Goal: Navigation & Orientation: Find specific page/section

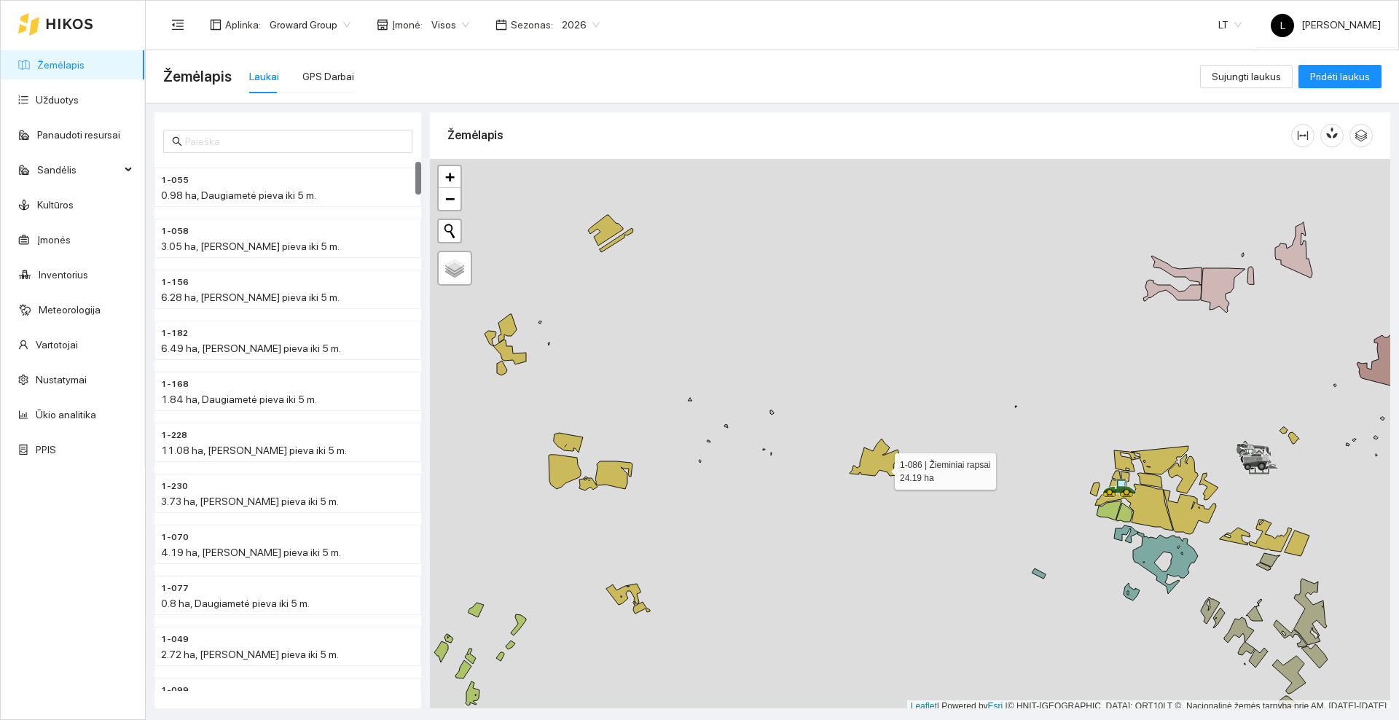
click at [882, 468] on div at bounding box center [910, 436] width 961 height 554
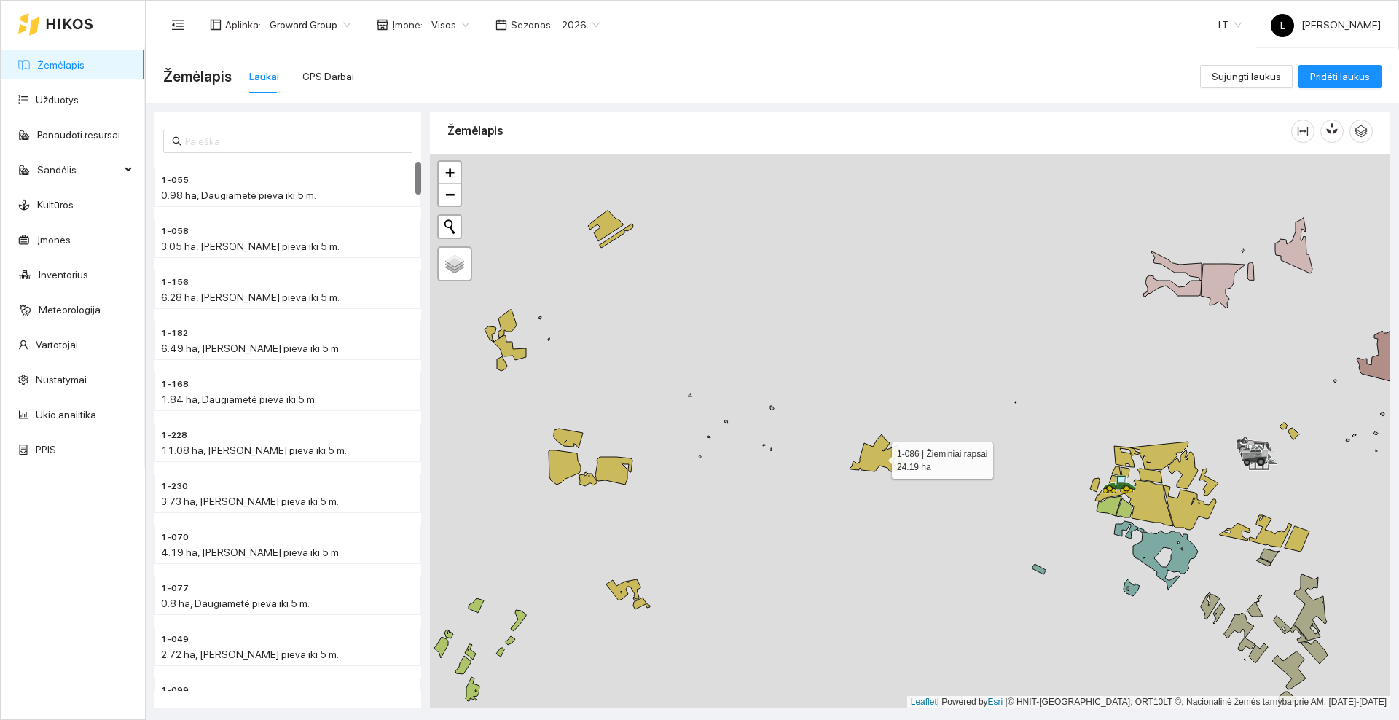
click at [882, 453] on icon at bounding box center [877, 452] width 55 height 37
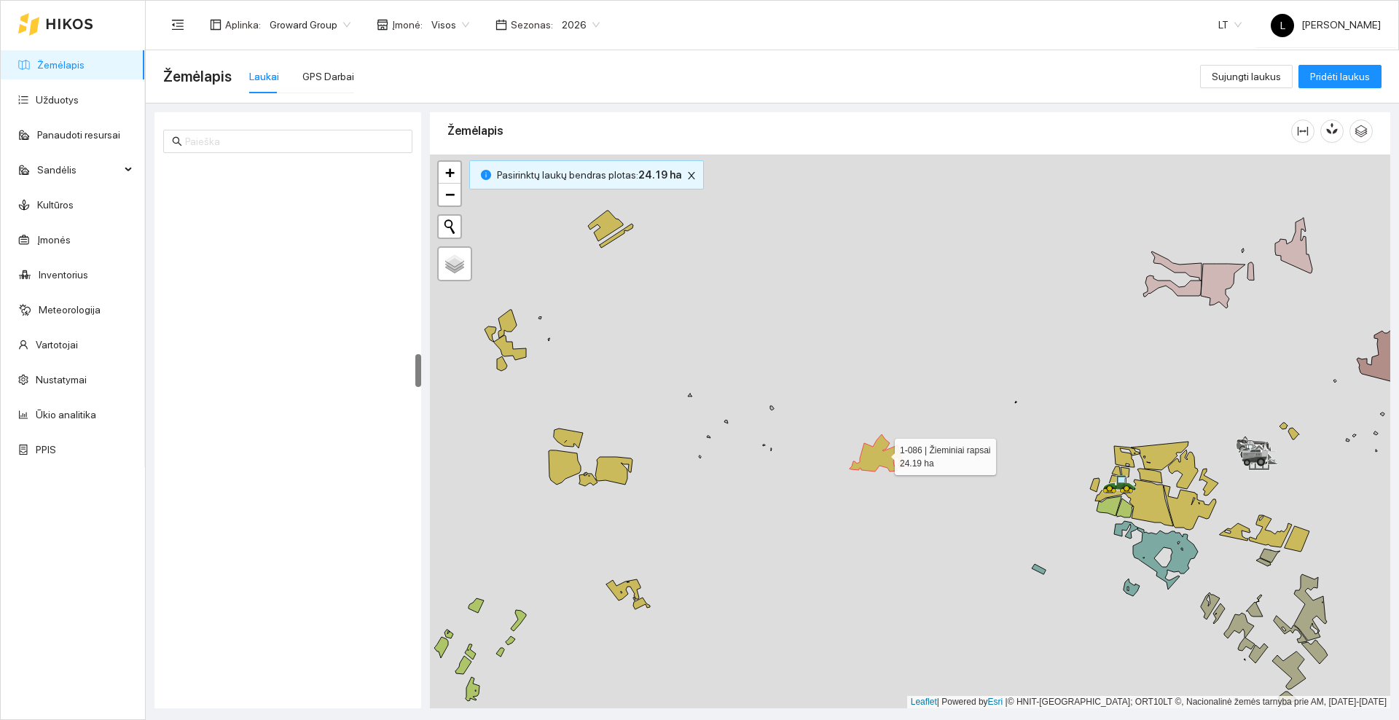
scroll to position [3055, 0]
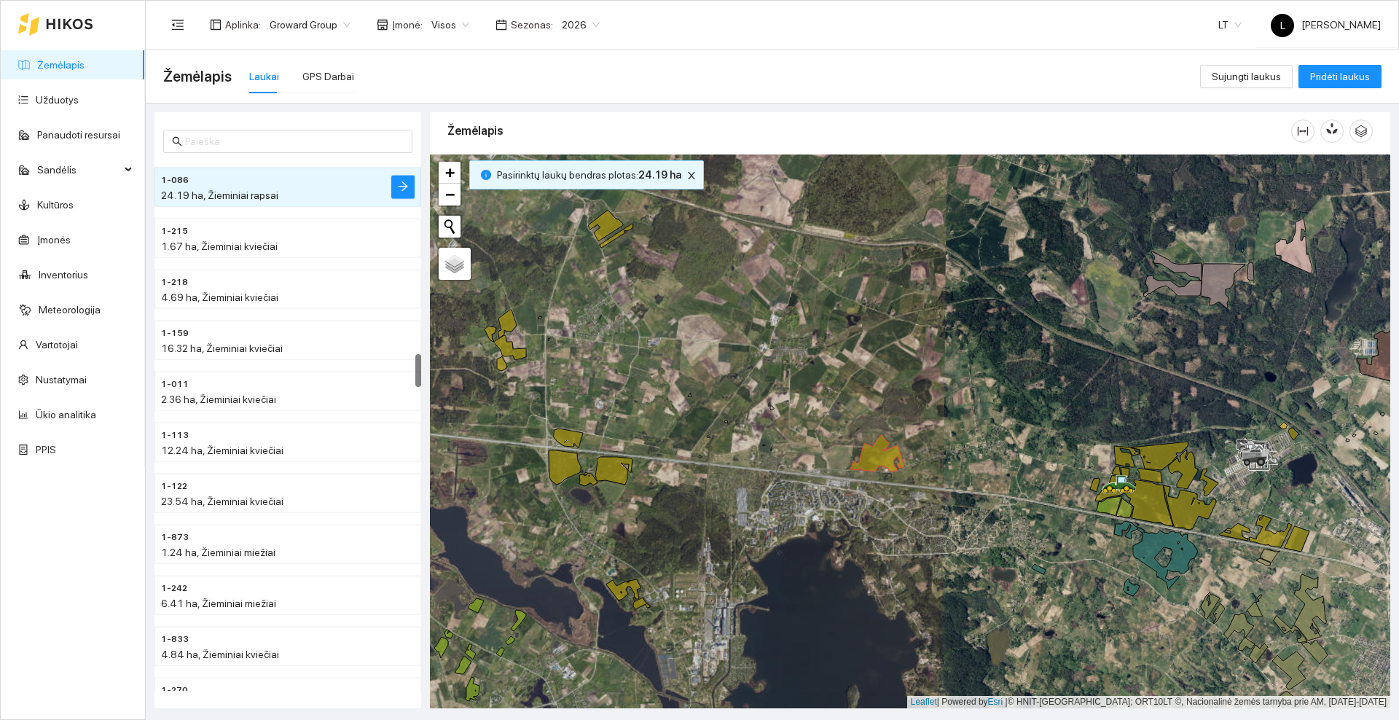
drag, startPoint x: 801, startPoint y: 494, endPoint x: 993, endPoint y: 473, distance: 193.6
click at [993, 473] on div at bounding box center [910, 432] width 961 height 554
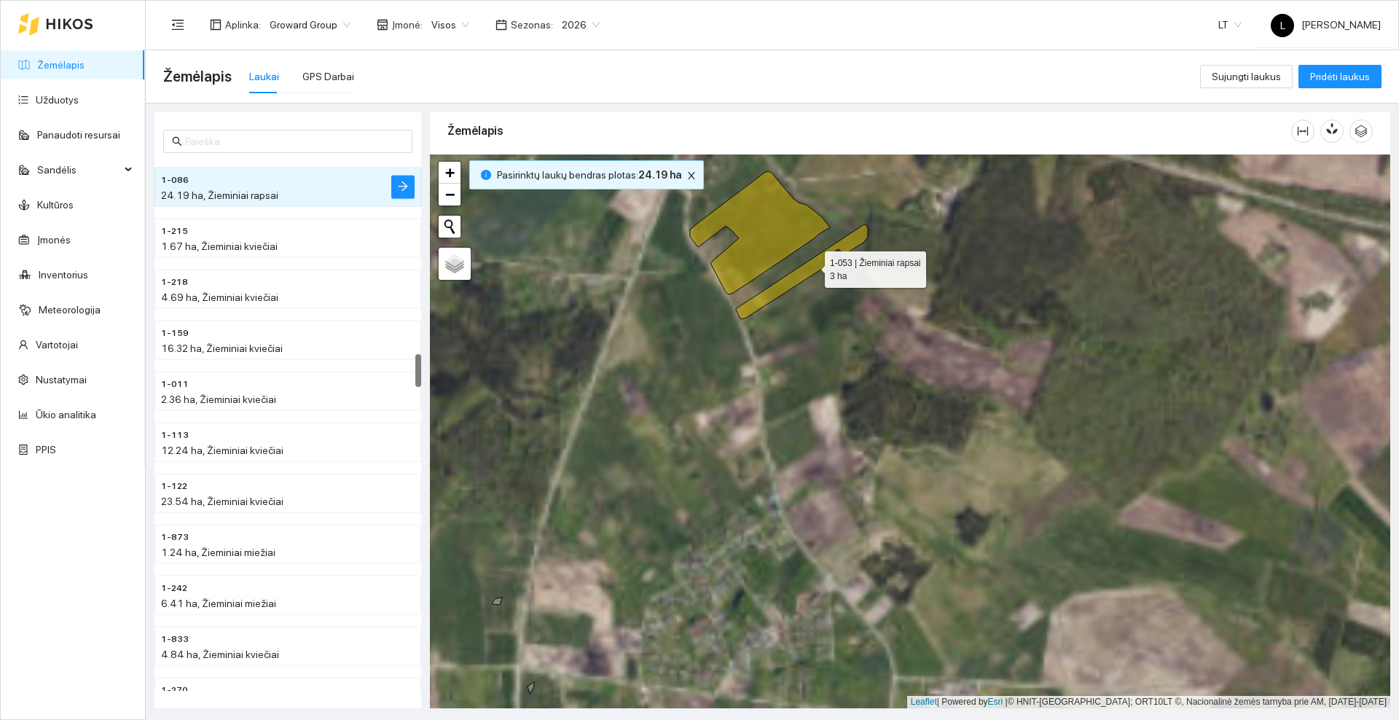
click at [812, 266] on icon at bounding box center [802, 271] width 132 height 95
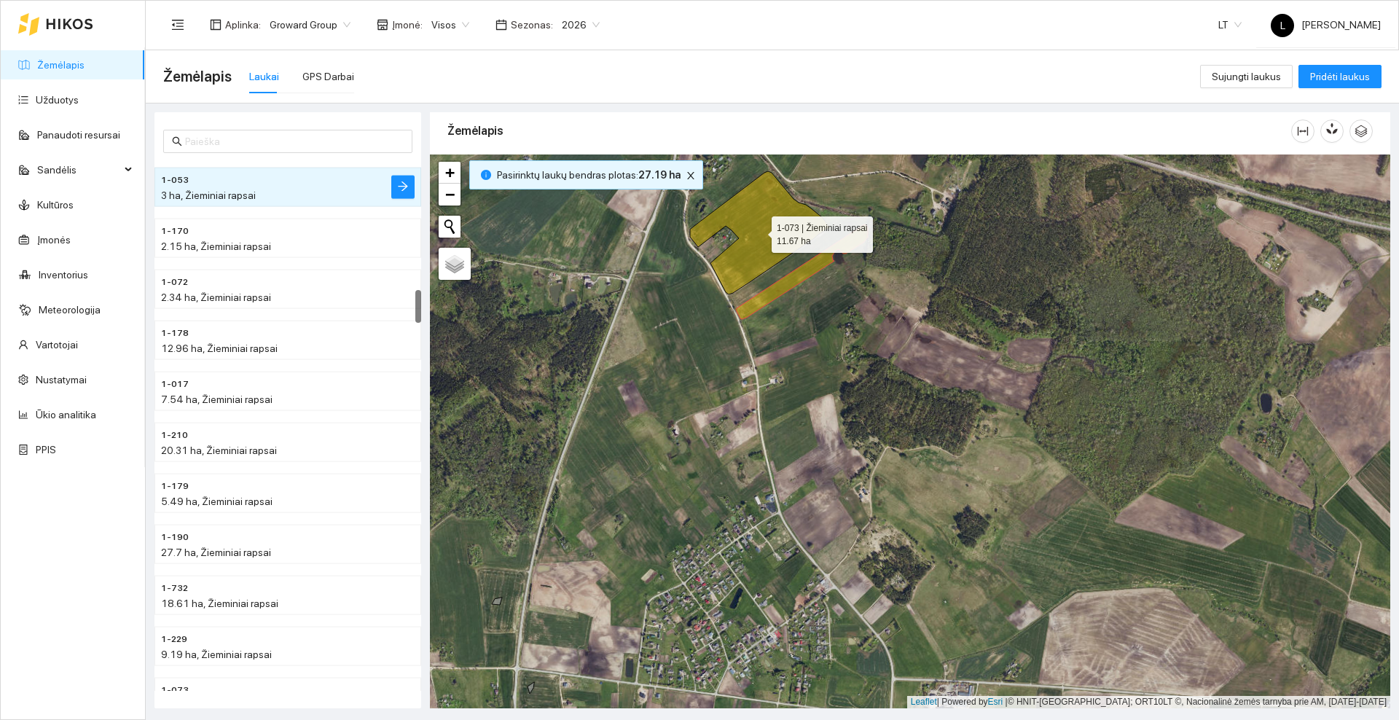
click at [795, 219] on icon at bounding box center [760, 232] width 140 height 123
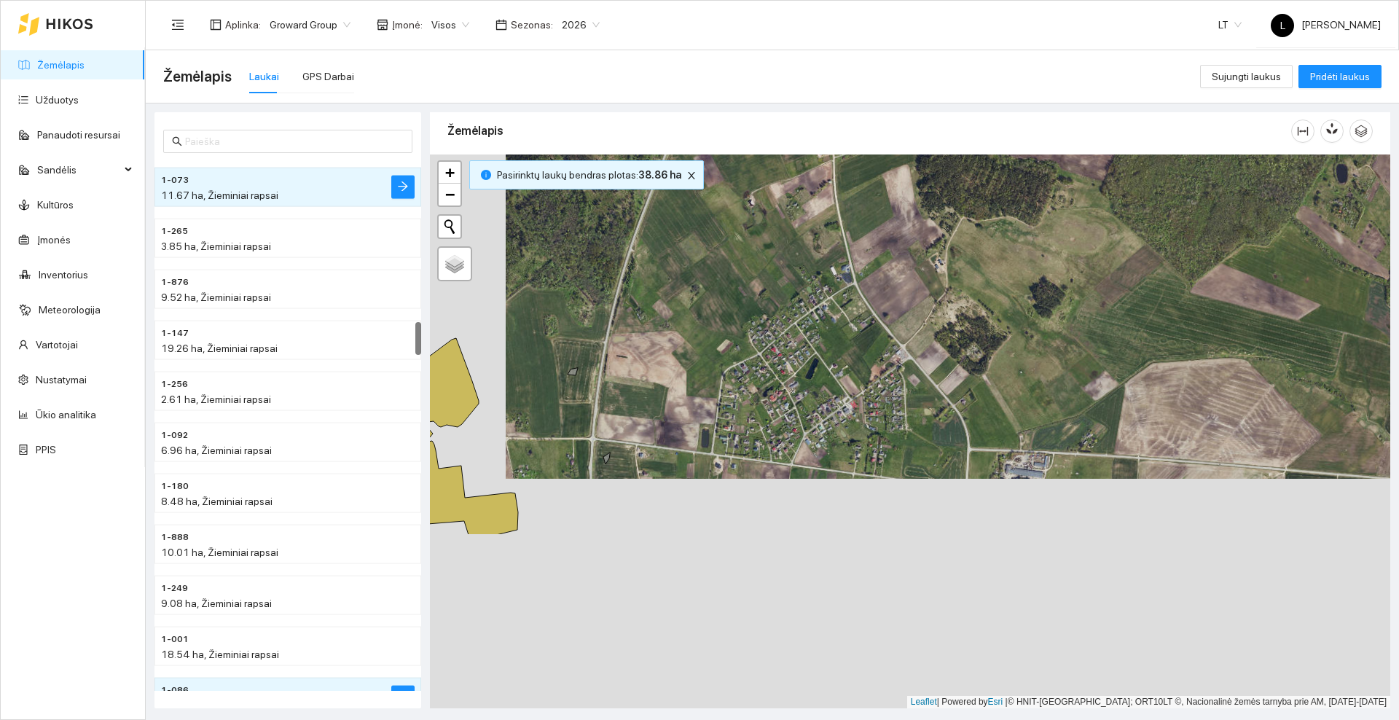
drag, startPoint x: 889, startPoint y: 375, endPoint x: 937, endPoint y: 210, distance: 172.1
click at [937, 211] on div at bounding box center [910, 432] width 961 height 554
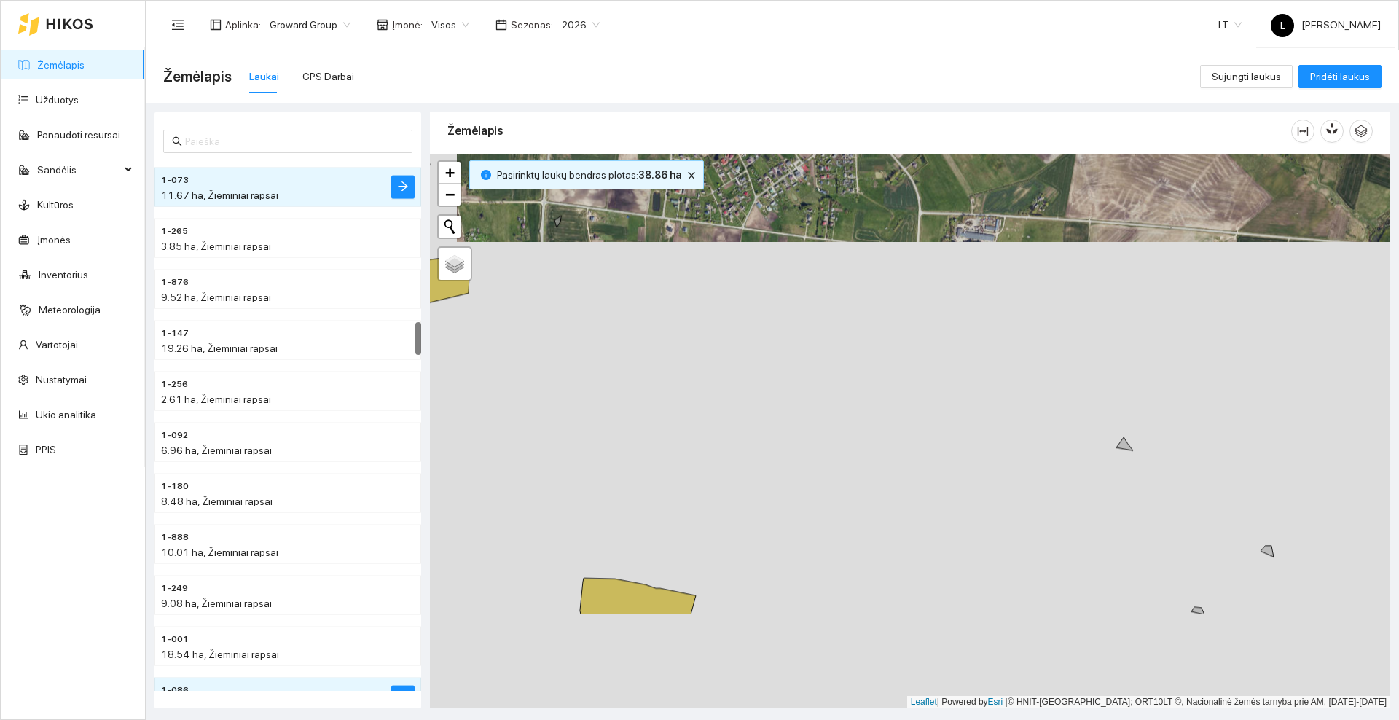
drag, startPoint x: 896, startPoint y: 259, endPoint x: 901, endPoint y: 278, distance: 19.6
click at [896, 256] on div at bounding box center [910, 432] width 961 height 554
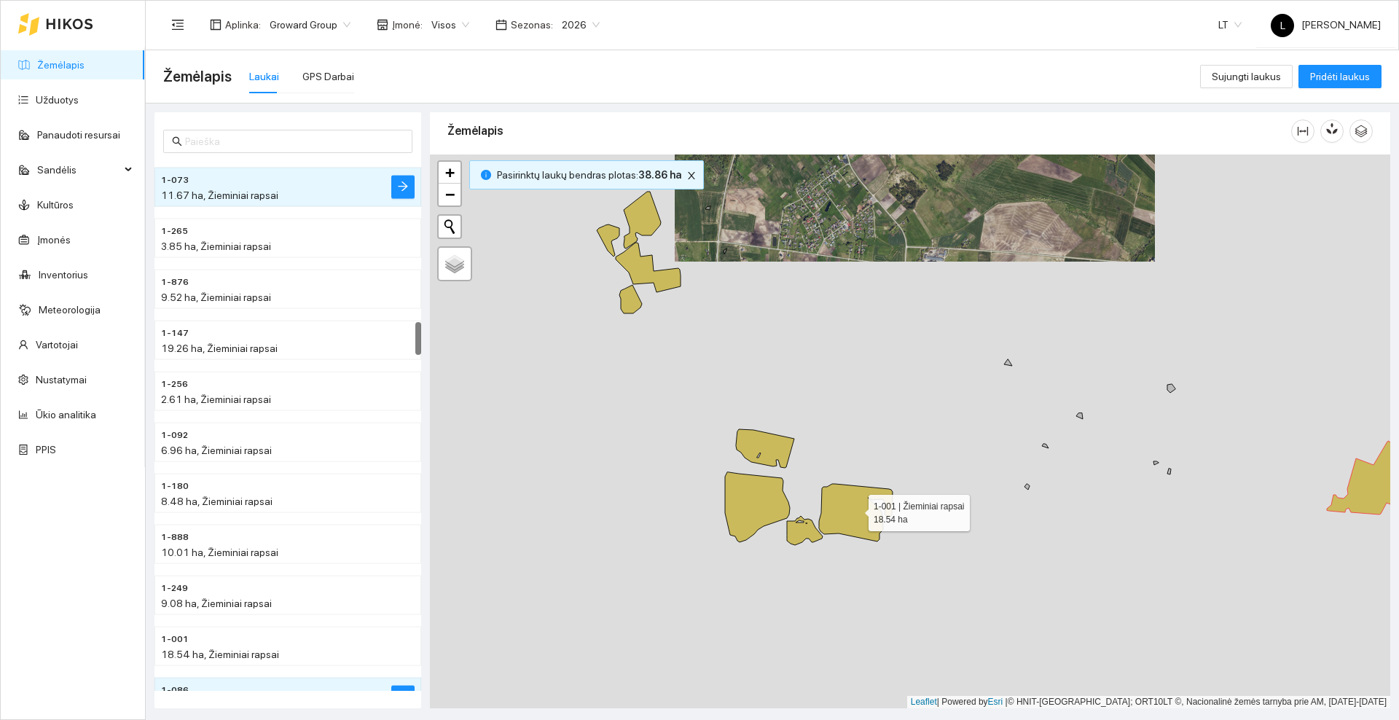
click at [856, 509] on icon at bounding box center [856, 513] width 74 height 58
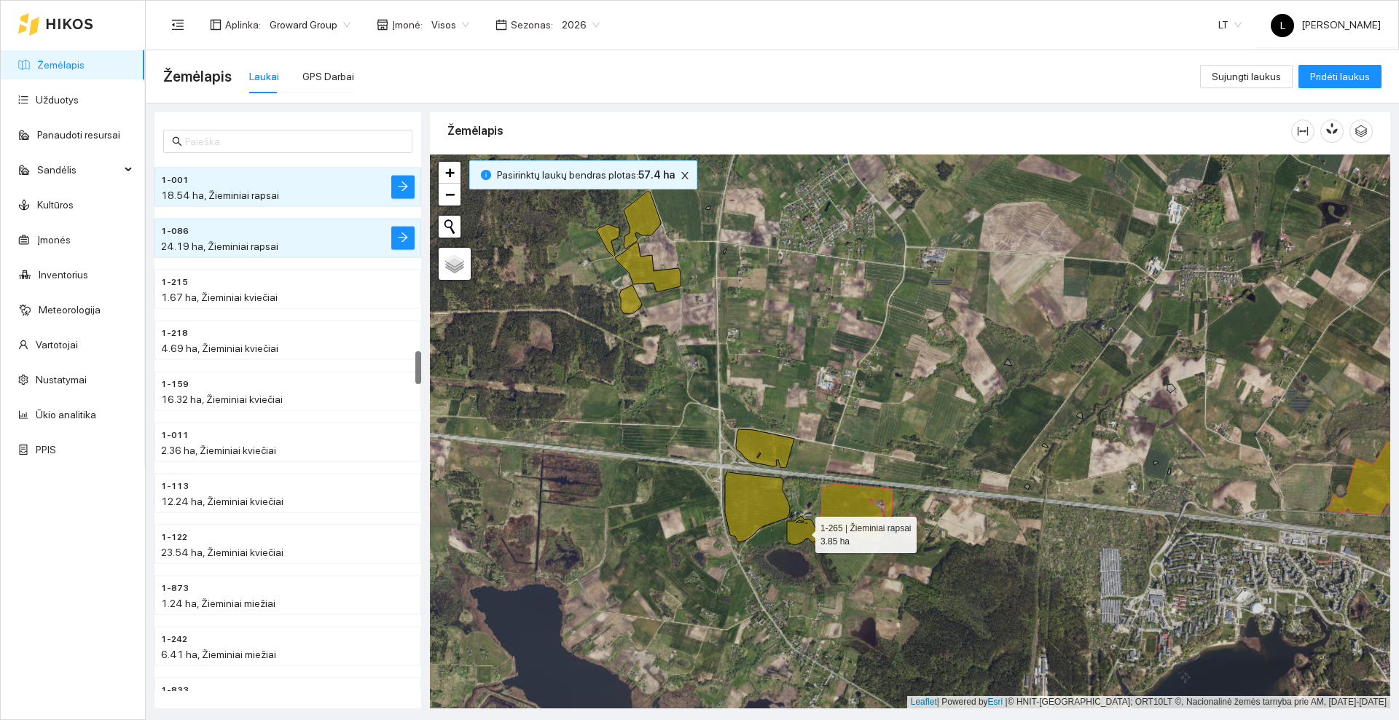
click at [802, 528] on icon at bounding box center [805, 530] width 36 height 29
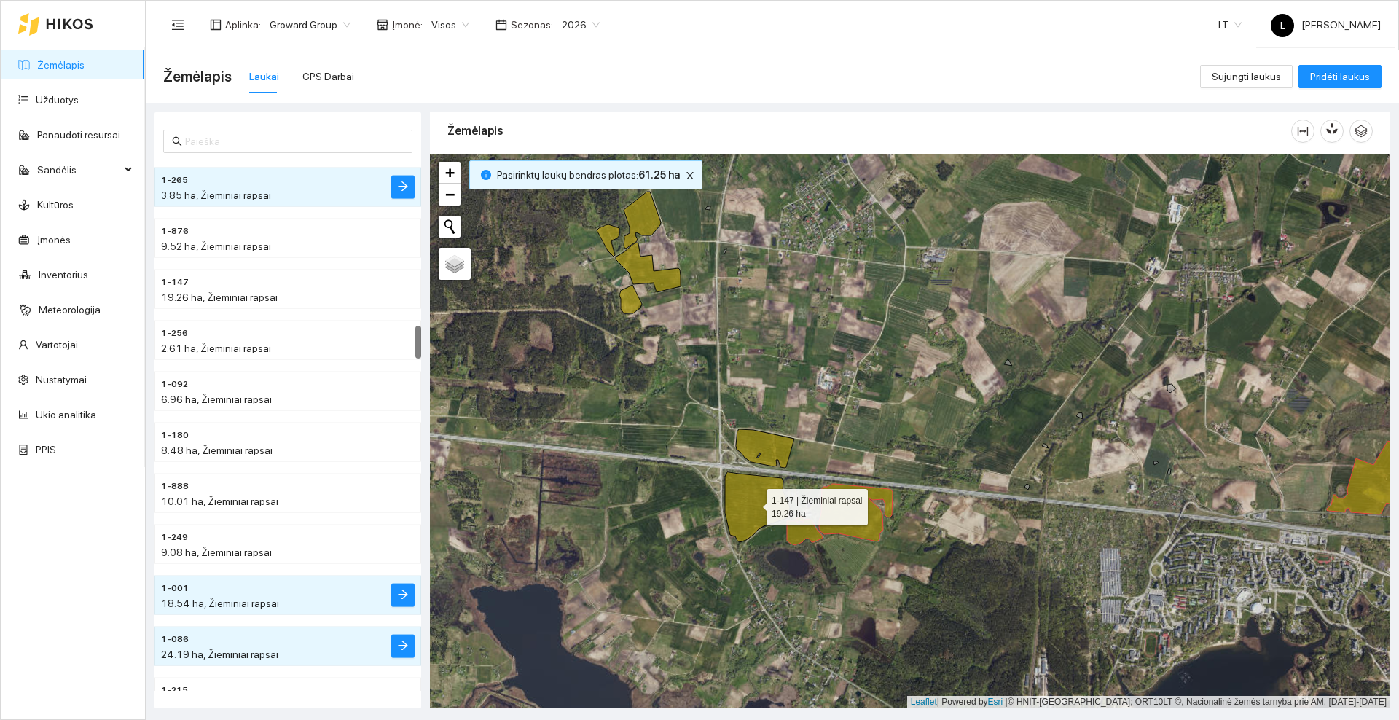
click at [767, 505] on icon at bounding box center [757, 507] width 65 height 70
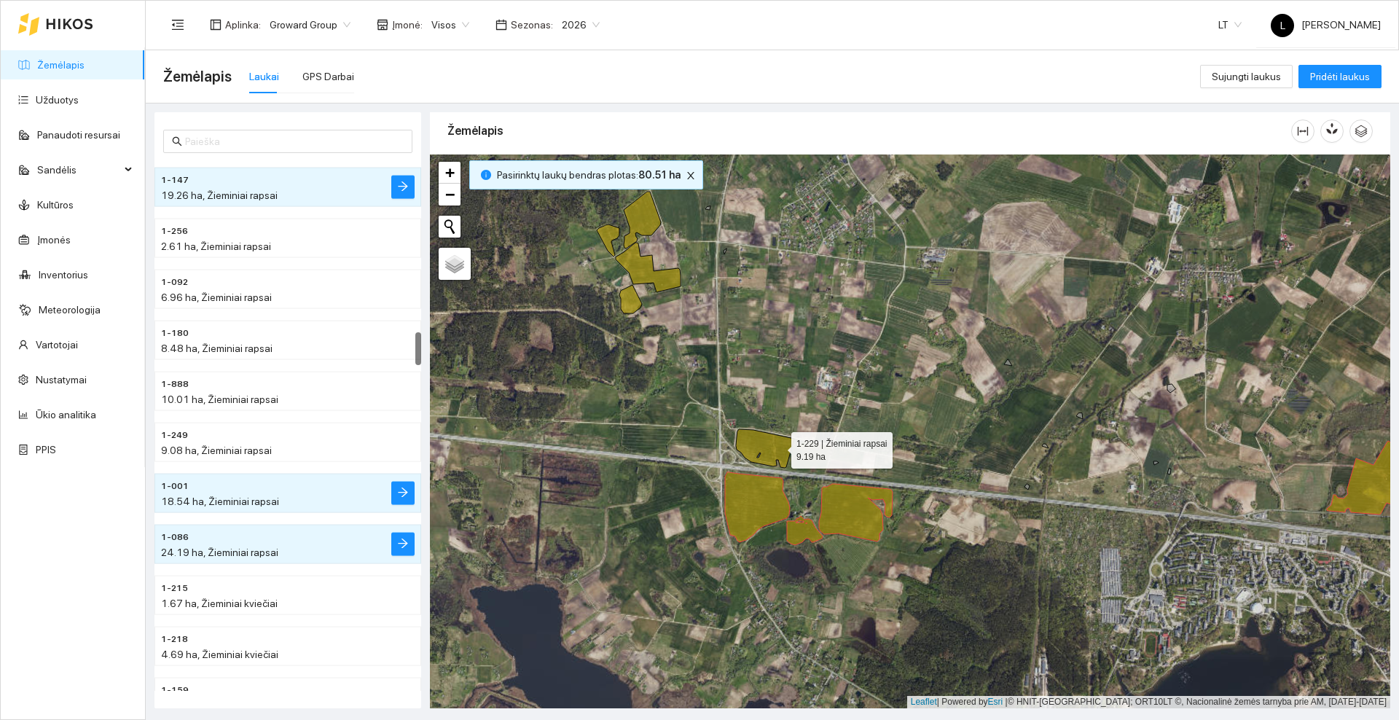
click at [778, 446] on icon at bounding box center [765, 448] width 58 height 39
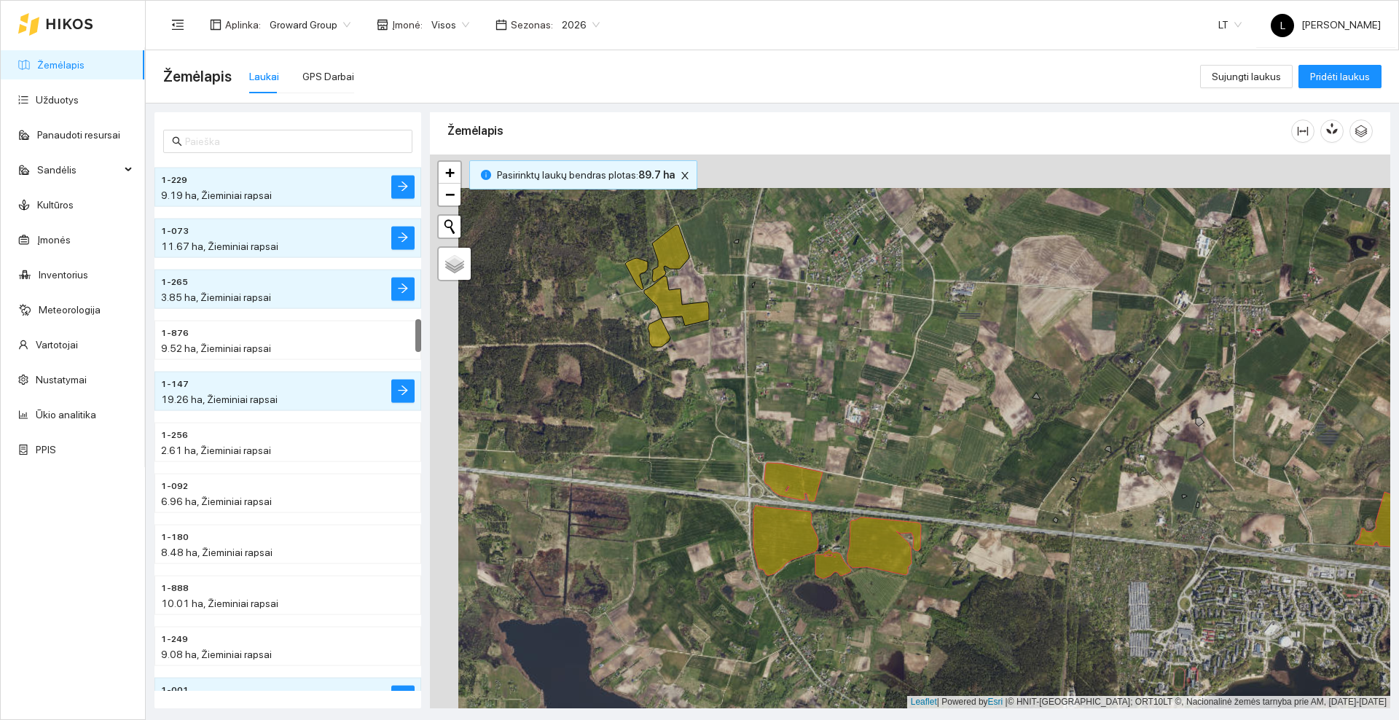
drag, startPoint x: 754, startPoint y: 299, endPoint x: 825, endPoint y: 380, distance: 107.9
click at [880, 425] on div at bounding box center [910, 432] width 961 height 554
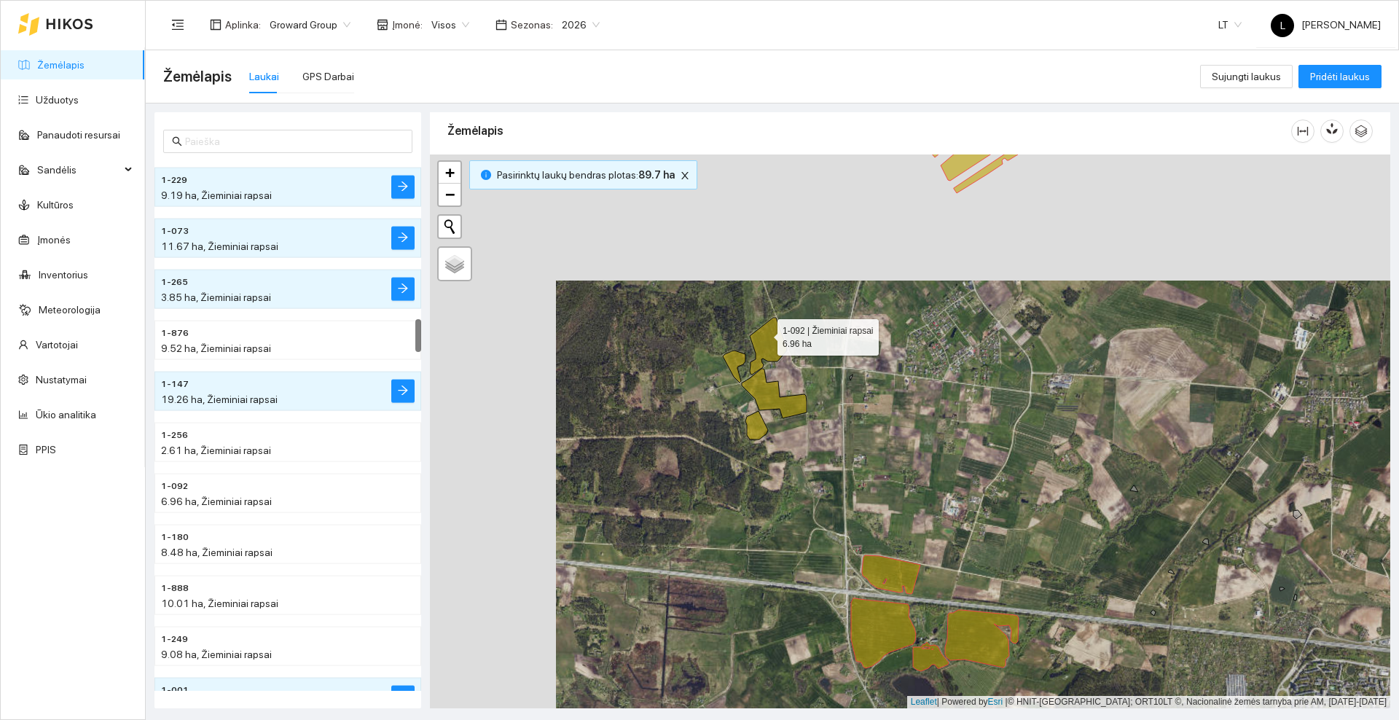
click at [765, 334] on icon at bounding box center [768, 346] width 37 height 57
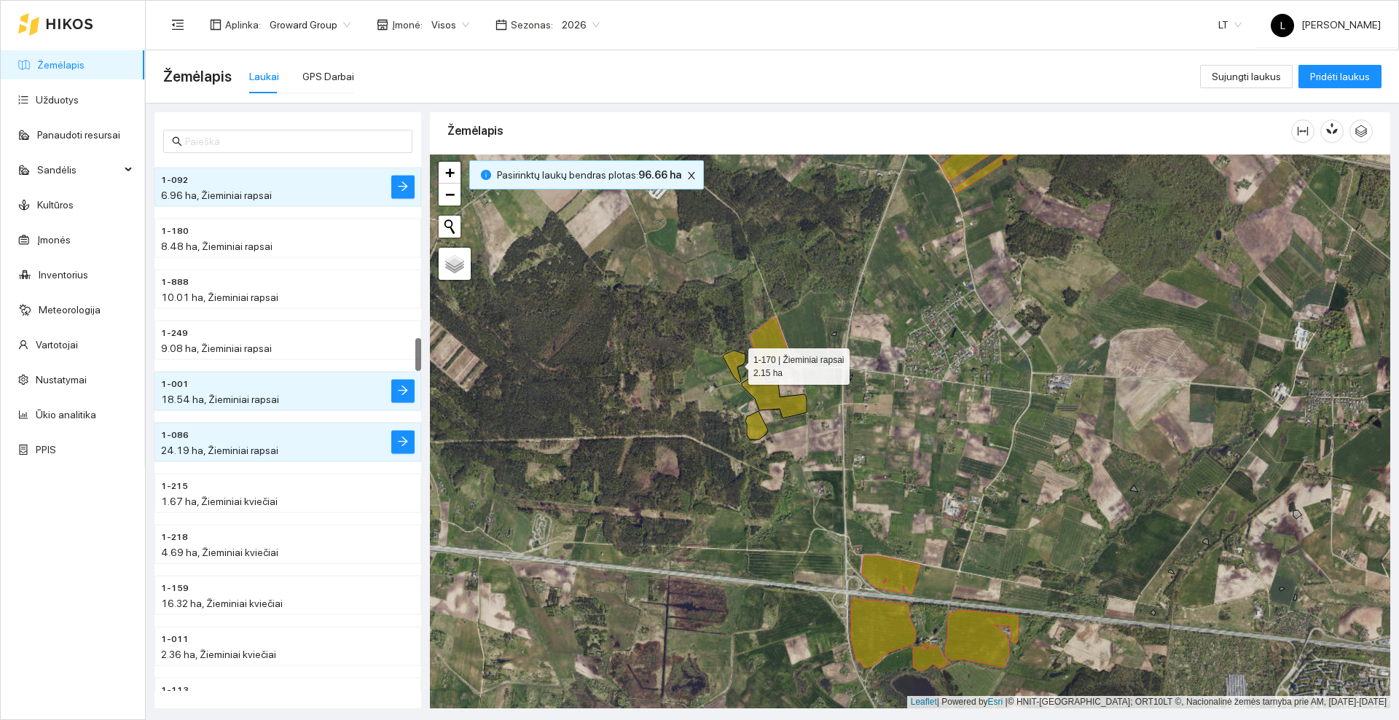
click at [733, 364] on icon at bounding box center [734, 367] width 23 height 32
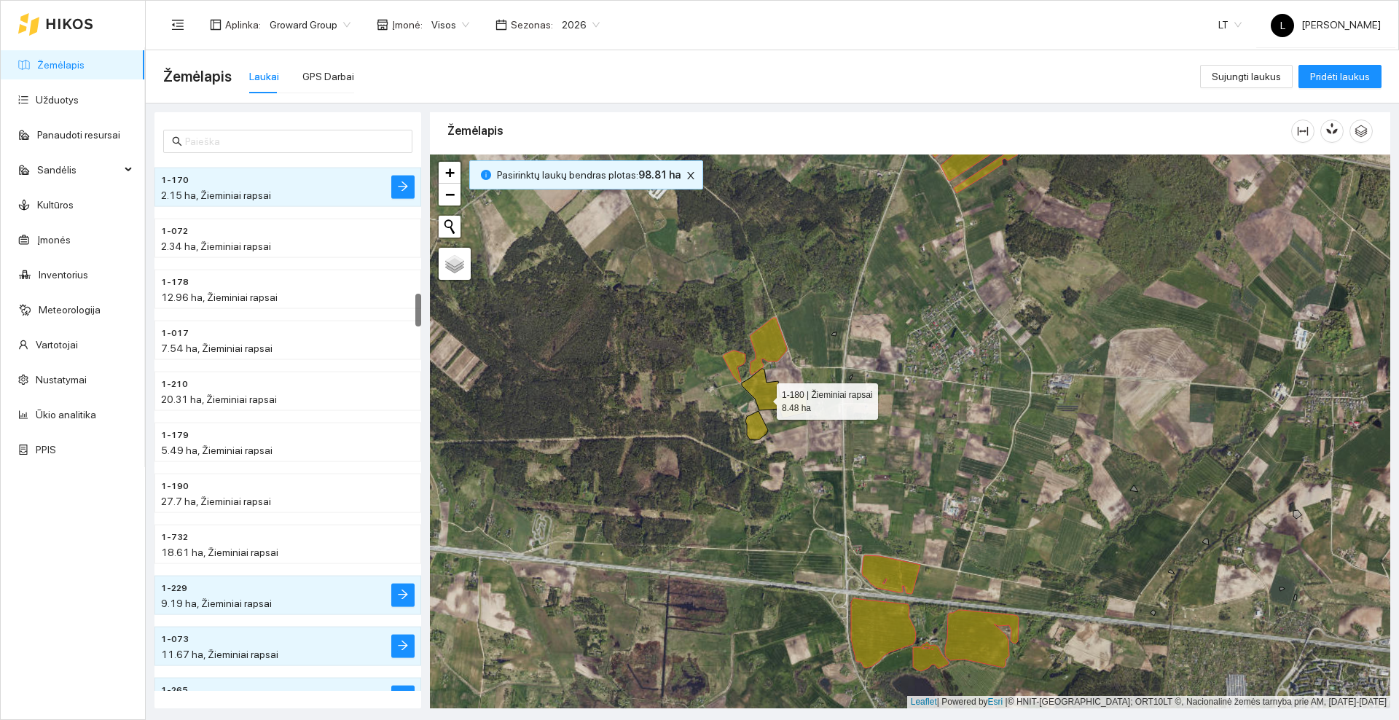
click at [764, 399] on icon at bounding box center [774, 394] width 65 height 50
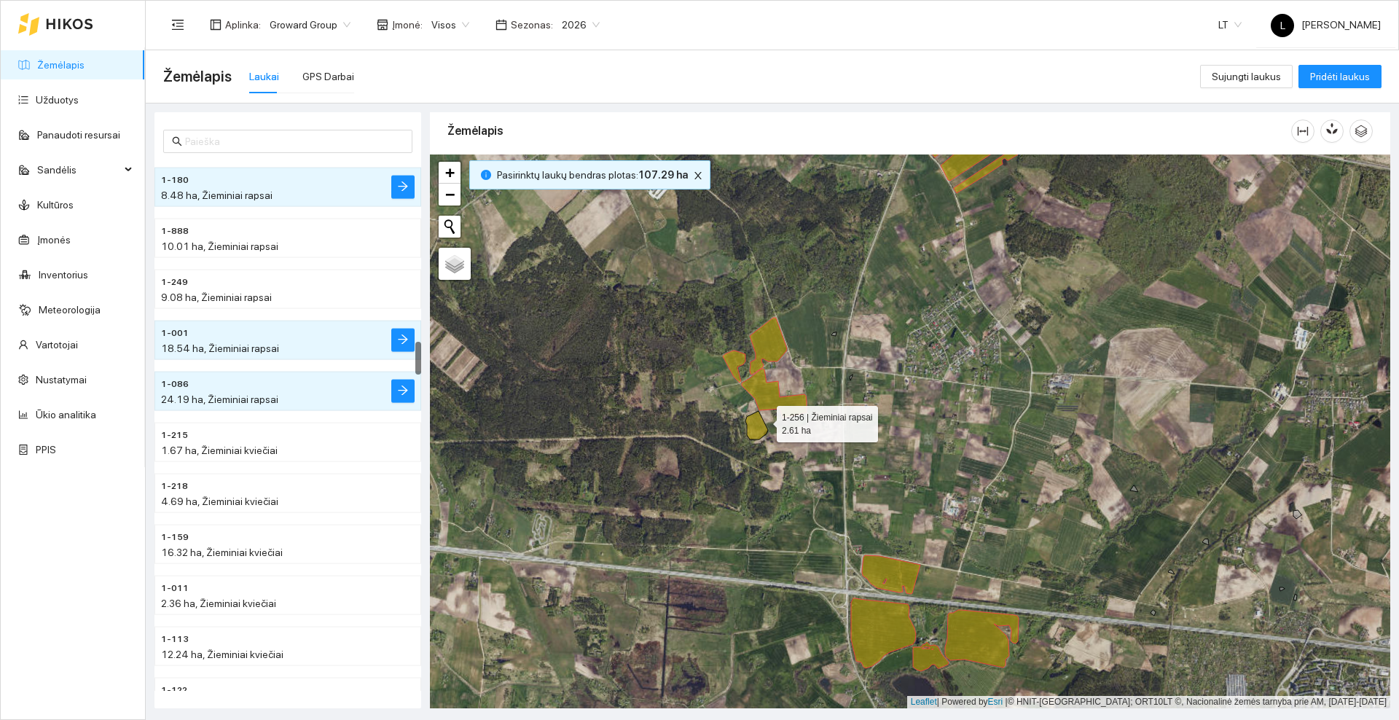
click at [762, 425] on icon at bounding box center [757, 425] width 23 height 28
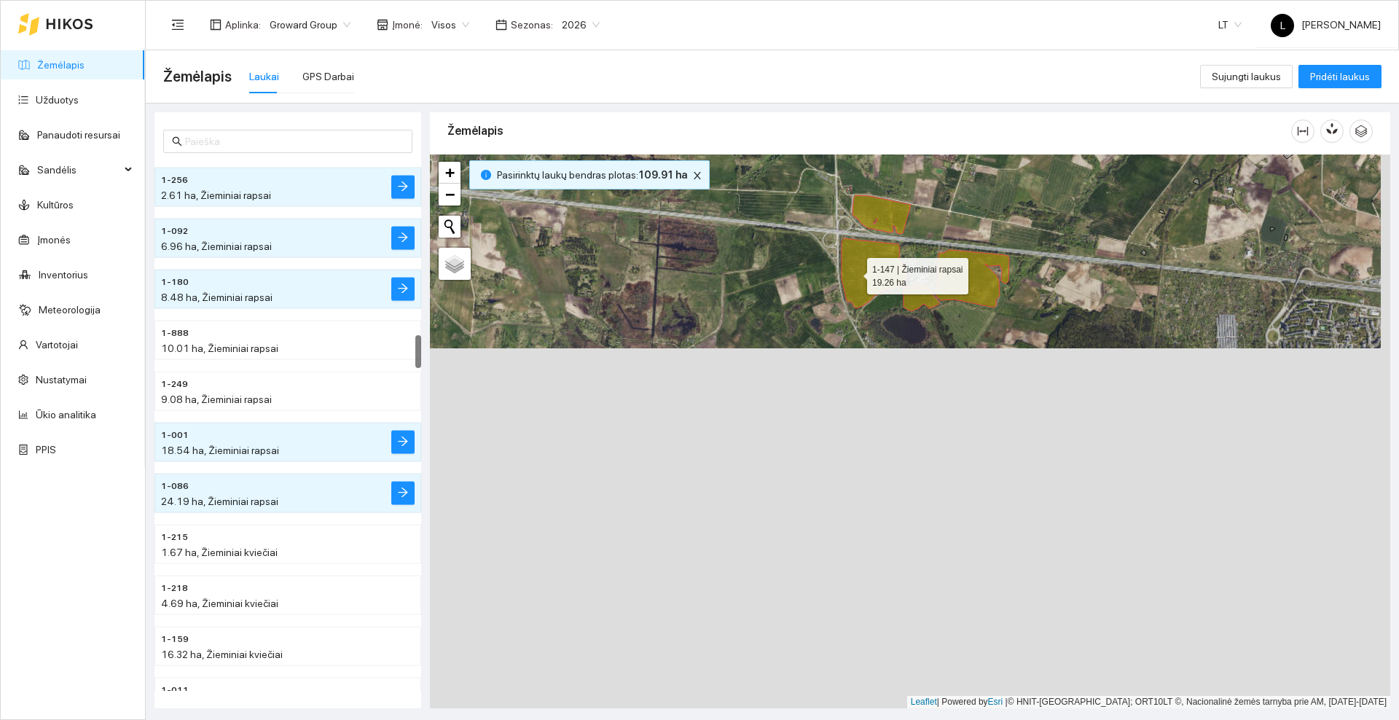
drag, startPoint x: 854, startPoint y: 524, endPoint x: 854, endPoint y: 273, distance: 250.7
click at [854, 273] on icon at bounding box center [874, 273] width 65 height 70
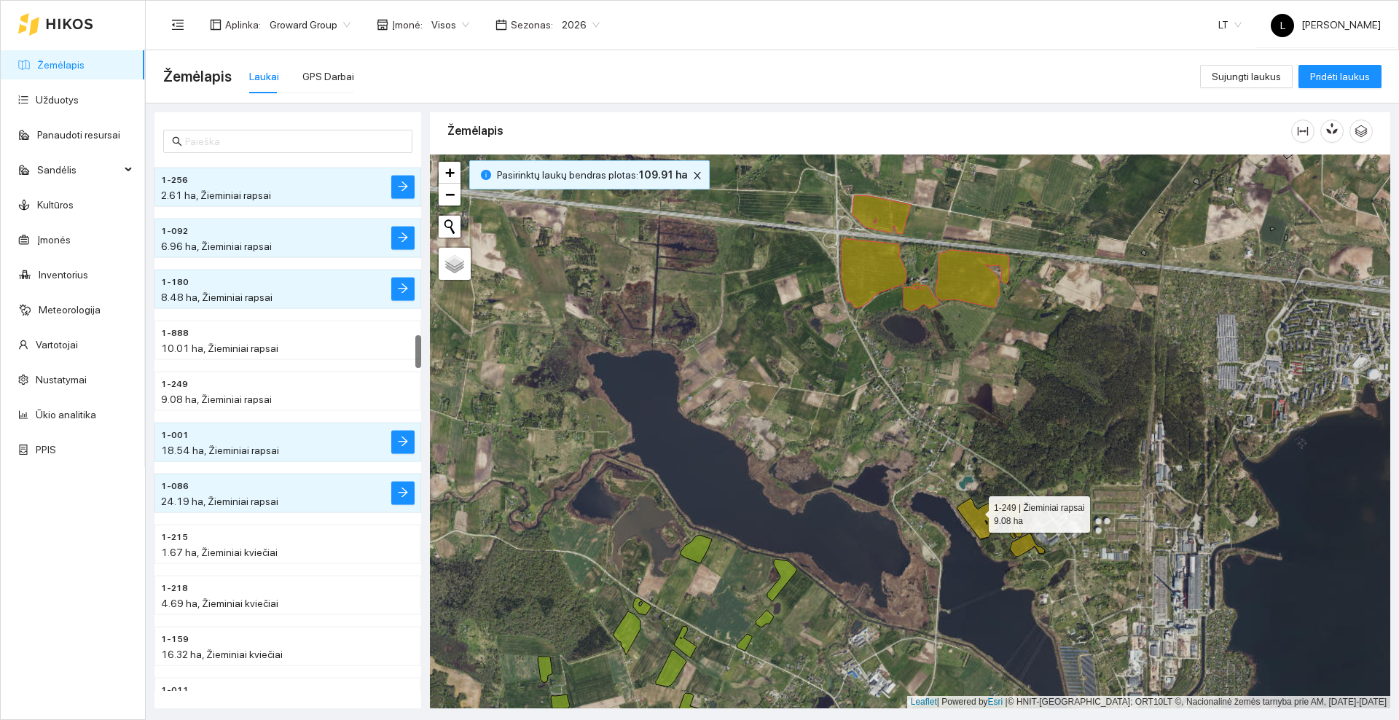
click at [976, 511] on icon at bounding box center [991, 519] width 69 height 42
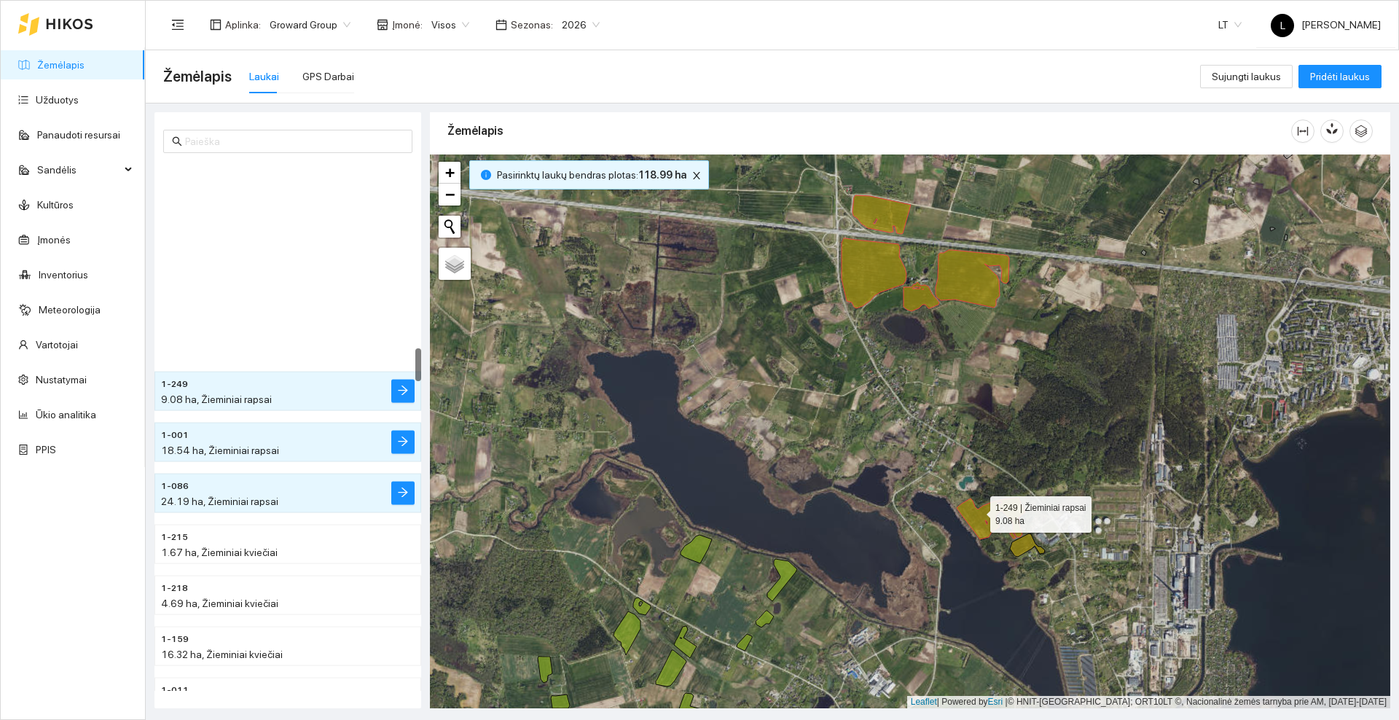
scroll to position [2956, 0]
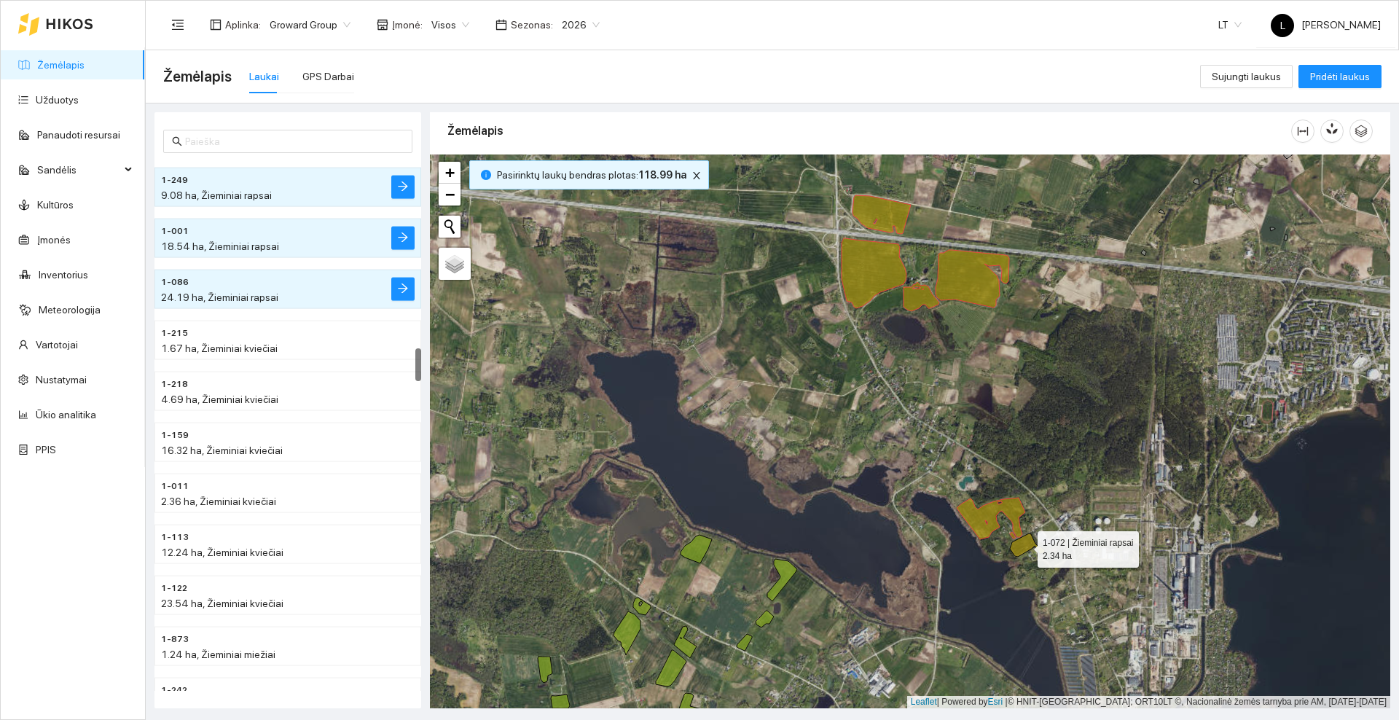
click at [1030, 544] on icon at bounding box center [1027, 545] width 35 height 23
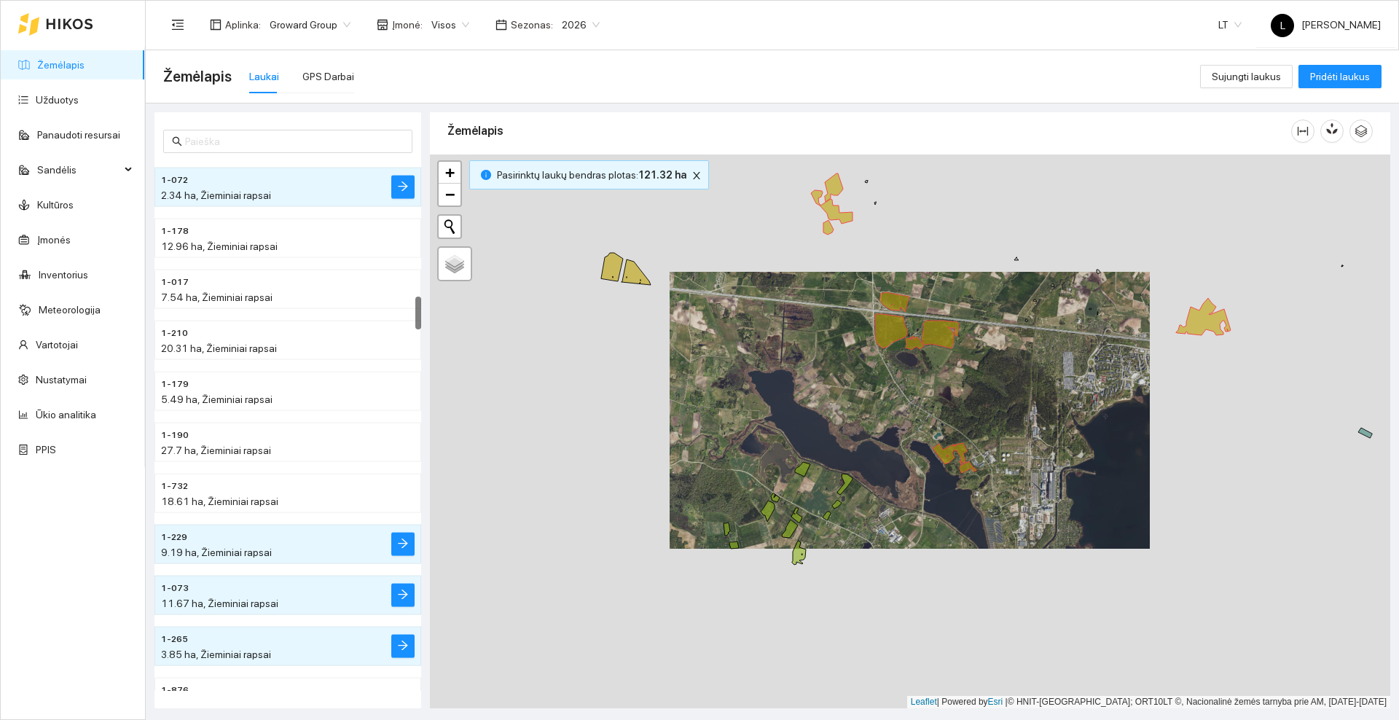
drag, startPoint x: 716, startPoint y: 257, endPoint x: 786, endPoint y: 309, distance: 87.5
click at [793, 311] on div at bounding box center [910, 432] width 961 height 554
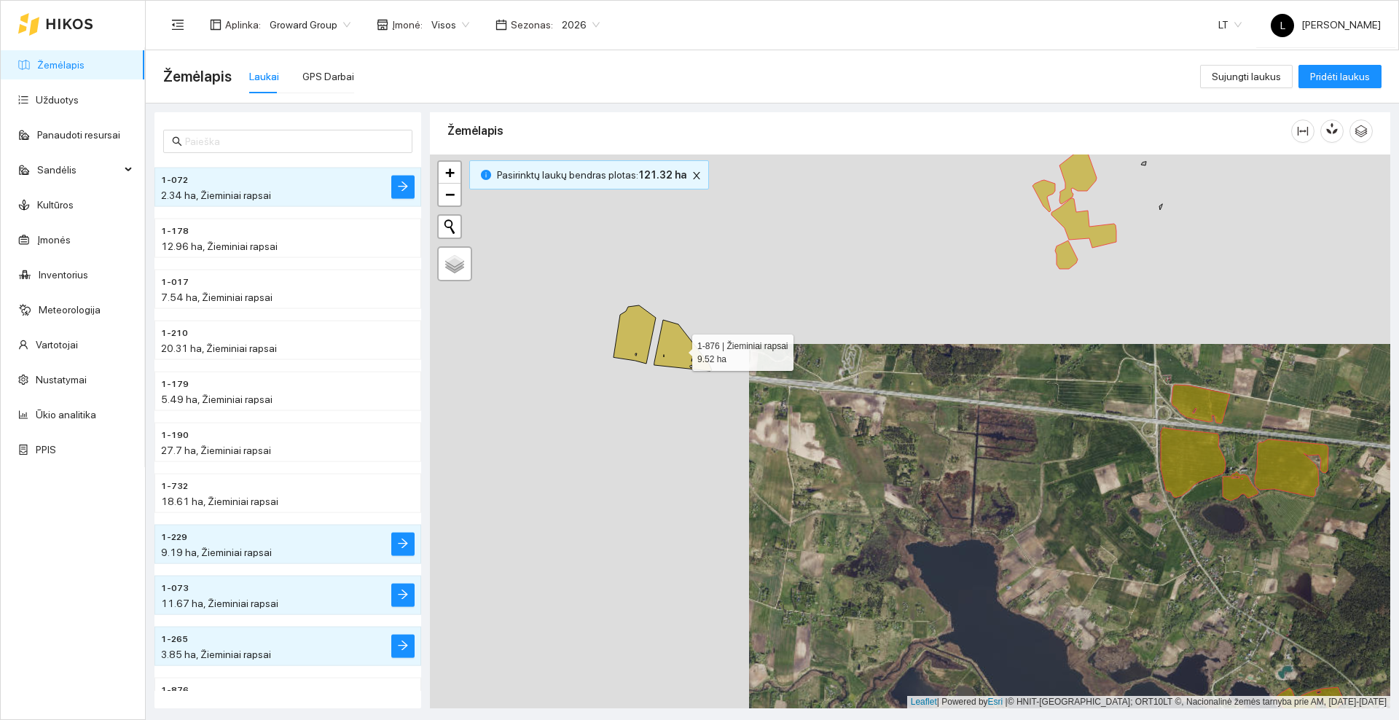
click at [679, 349] on icon at bounding box center [684, 345] width 58 height 51
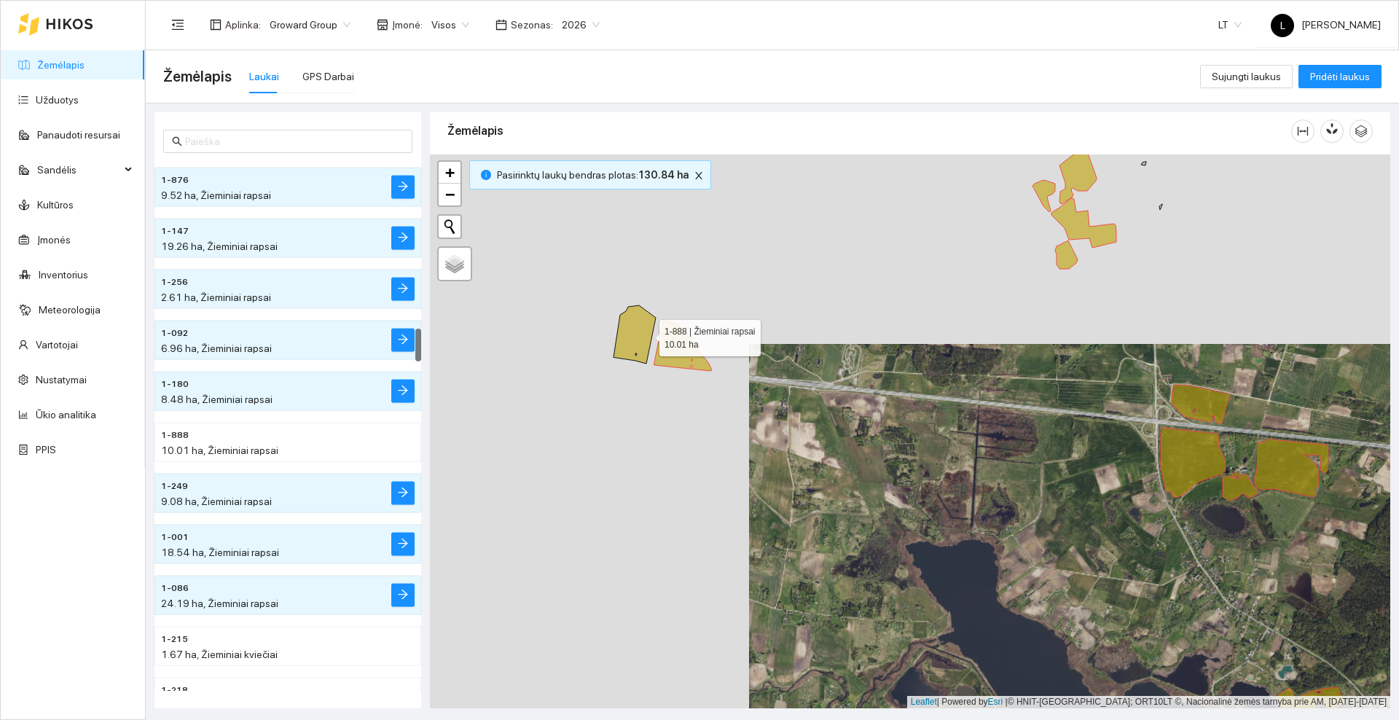
click at [639, 334] on icon at bounding box center [635, 334] width 42 height 58
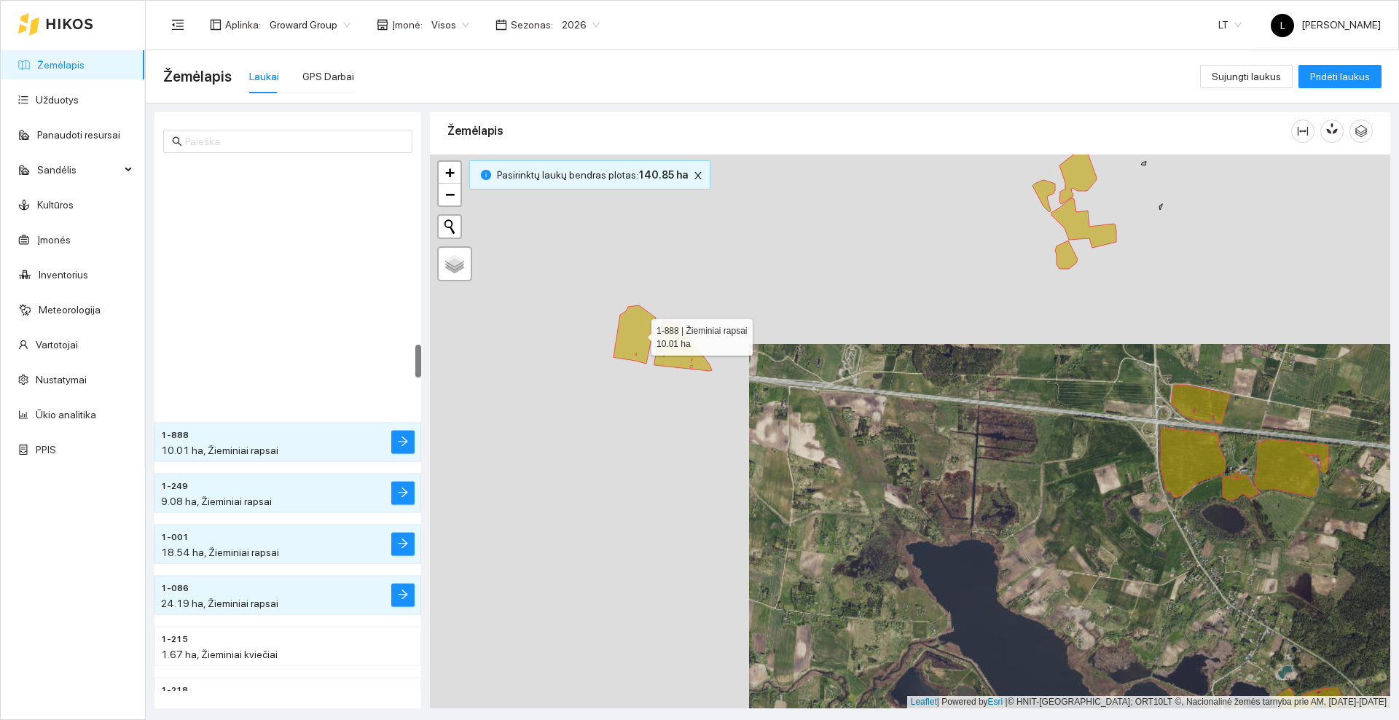
scroll to position [2905, 0]
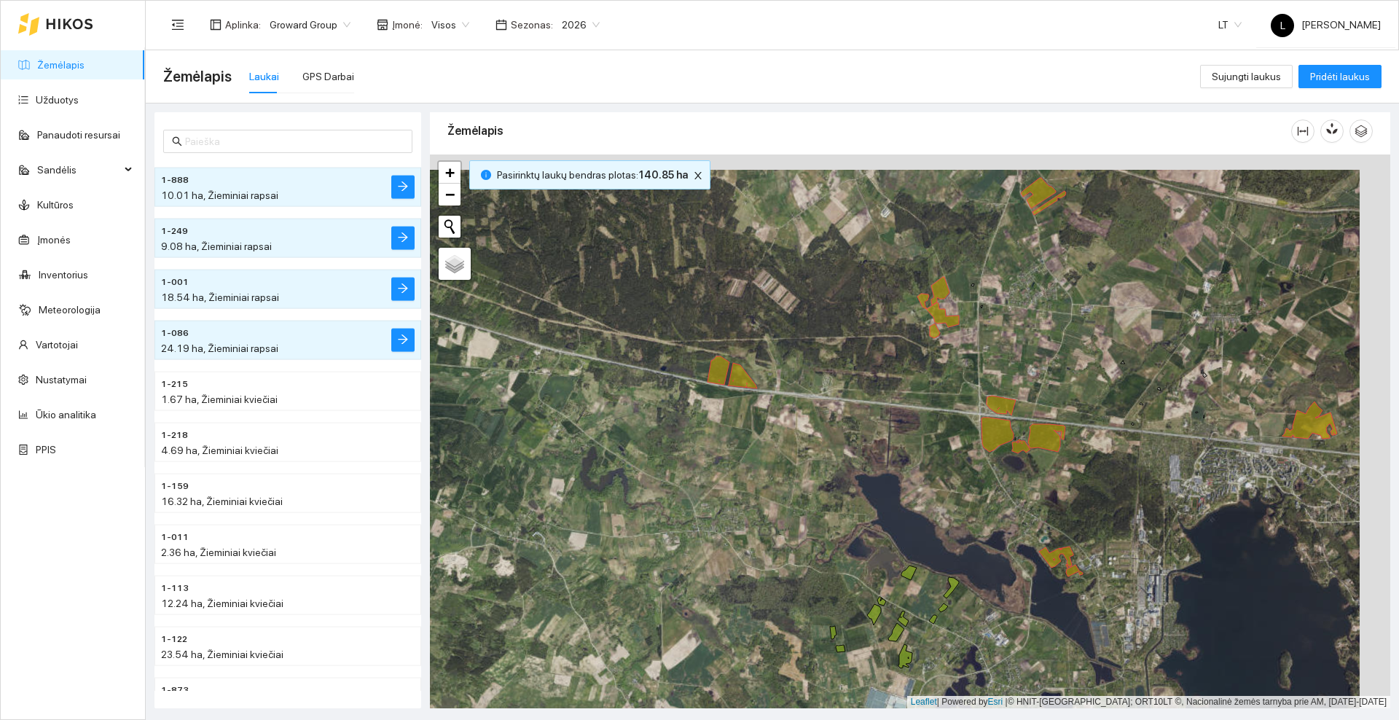
drag, startPoint x: 939, startPoint y: 402, endPoint x: 879, endPoint y: 430, distance: 65.9
click at [879, 430] on div at bounding box center [910, 432] width 961 height 554
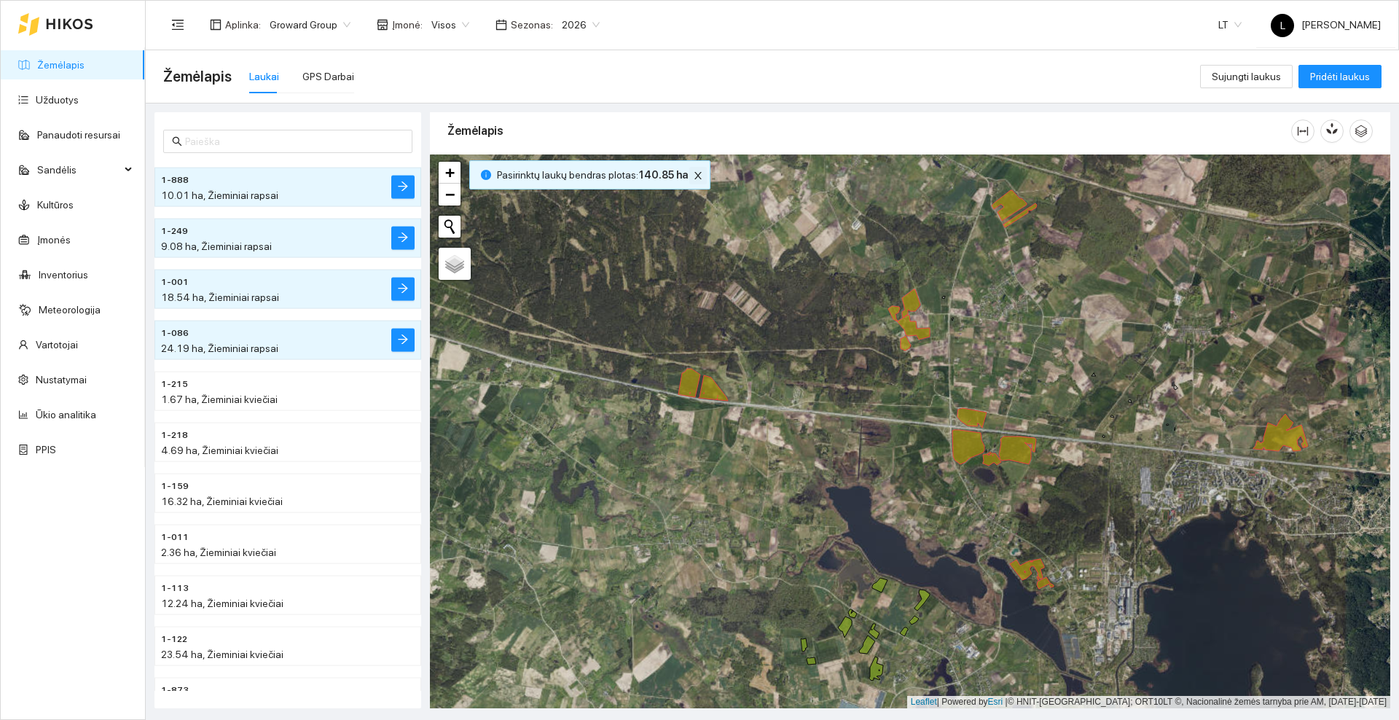
click at [694, 175] on icon "close" at bounding box center [698, 176] width 10 height 10
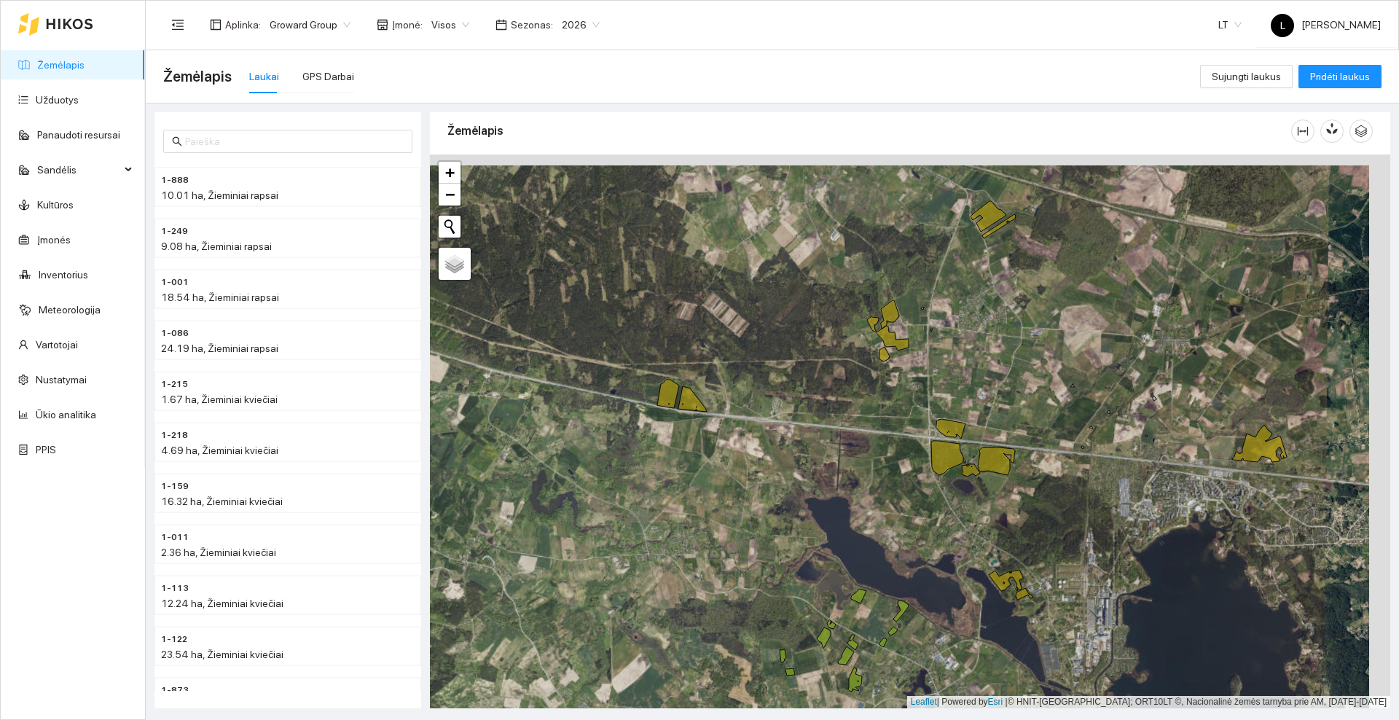
drag, startPoint x: 730, startPoint y: 310, endPoint x: 657, endPoint y: 331, distance: 76.6
click at [657, 331] on div at bounding box center [910, 432] width 961 height 554
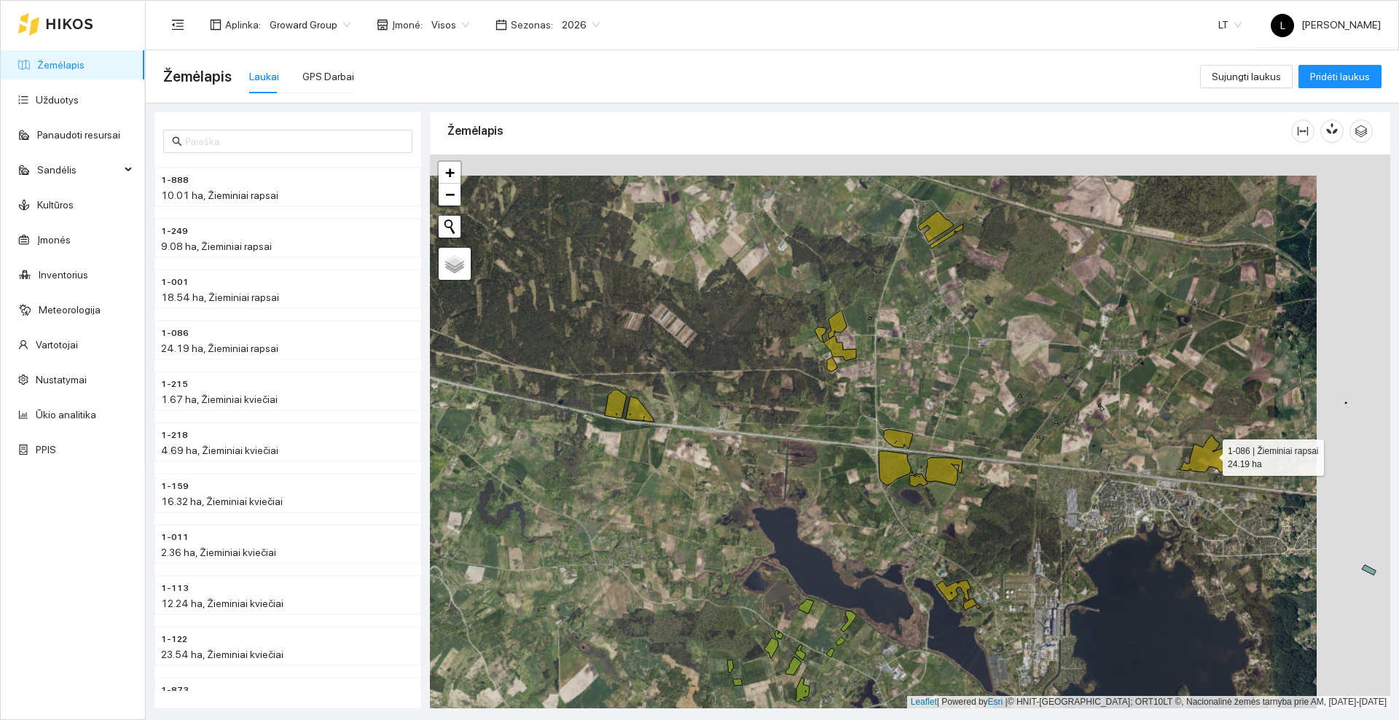
click at [1211, 454] on icon at bounding box center [1207, 453] width 55 height 37
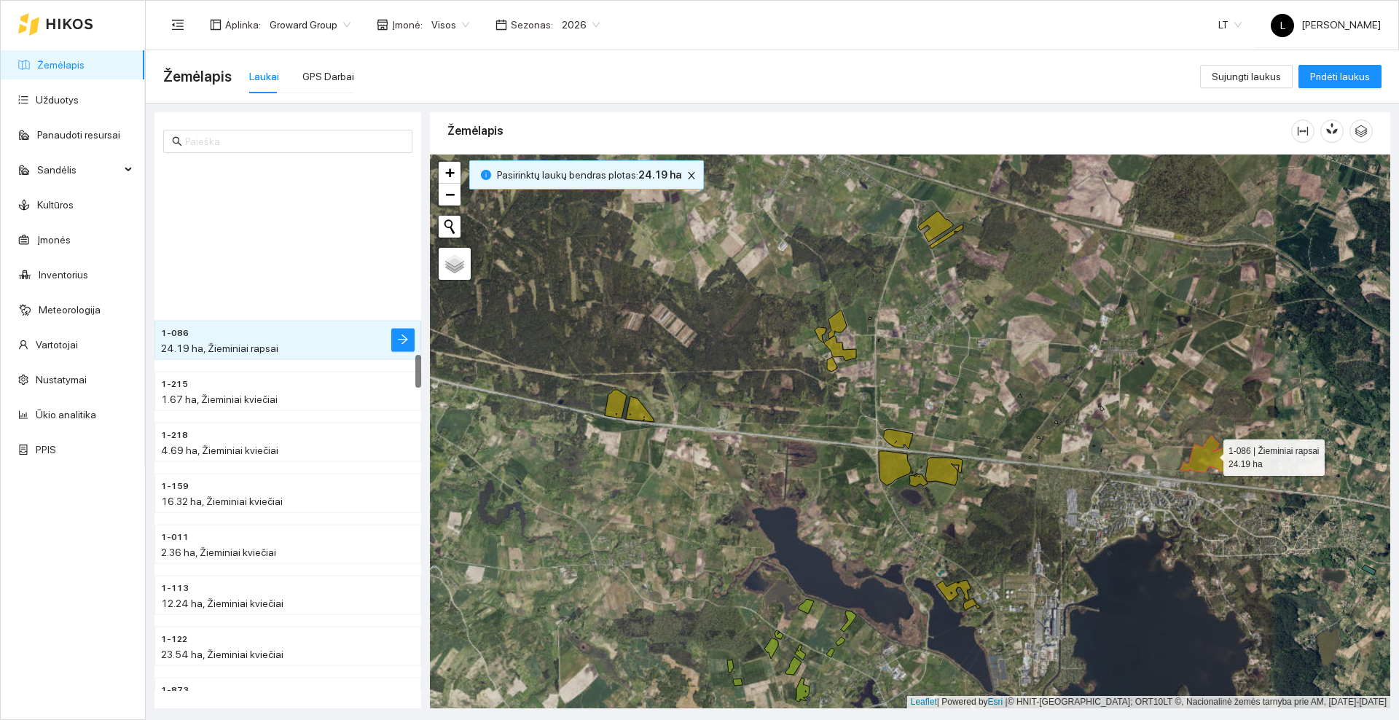
scroll to position [3058, 0]
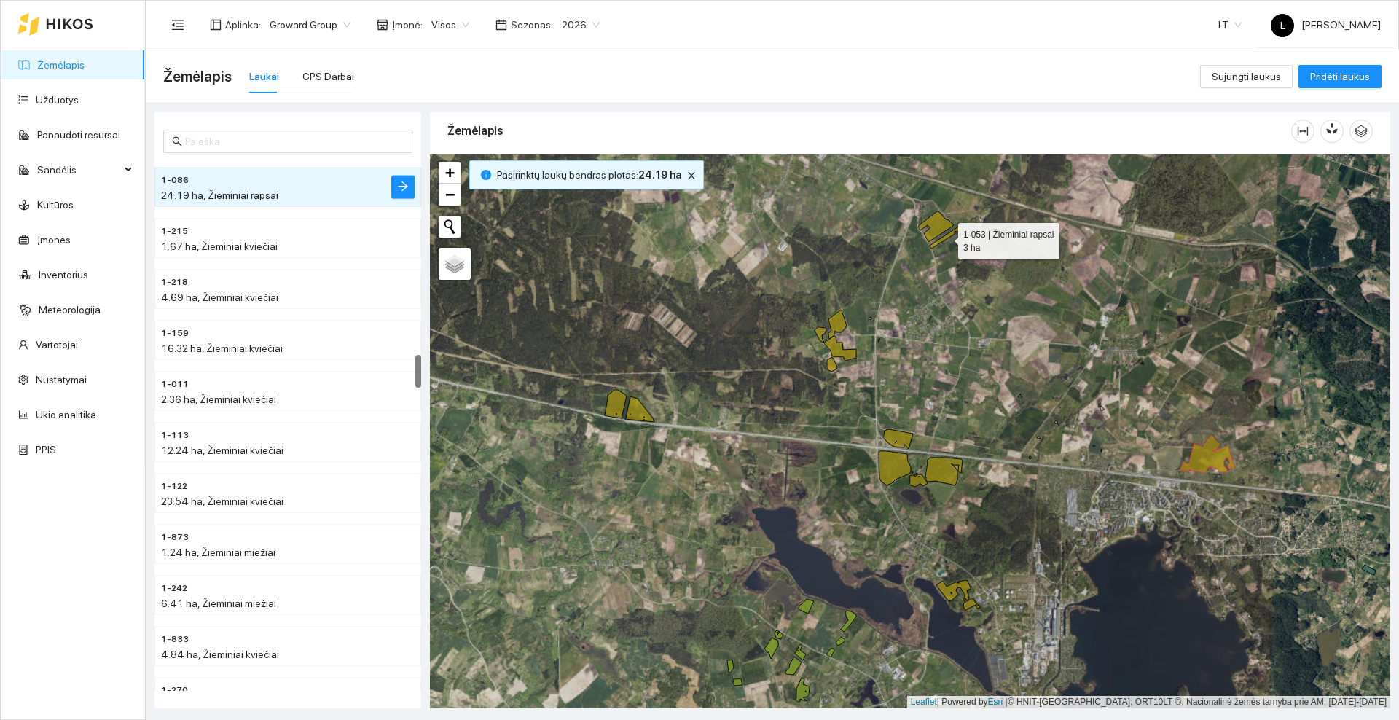
click at [945, 238] on icon at bounding box center [947, 236] width 34 height 24
click at [941, 226] on icon at bounding box center [935, 226] width 35 height 31
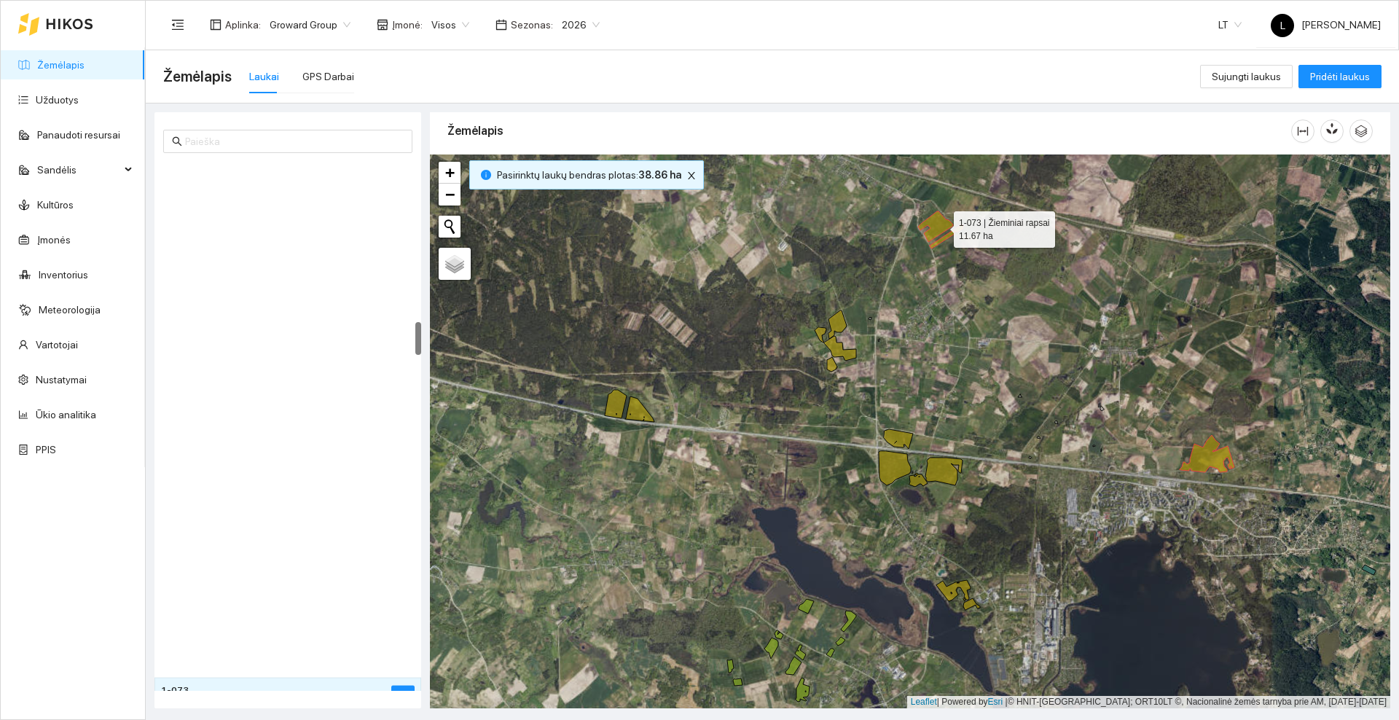
scroll to position [2547, 0]
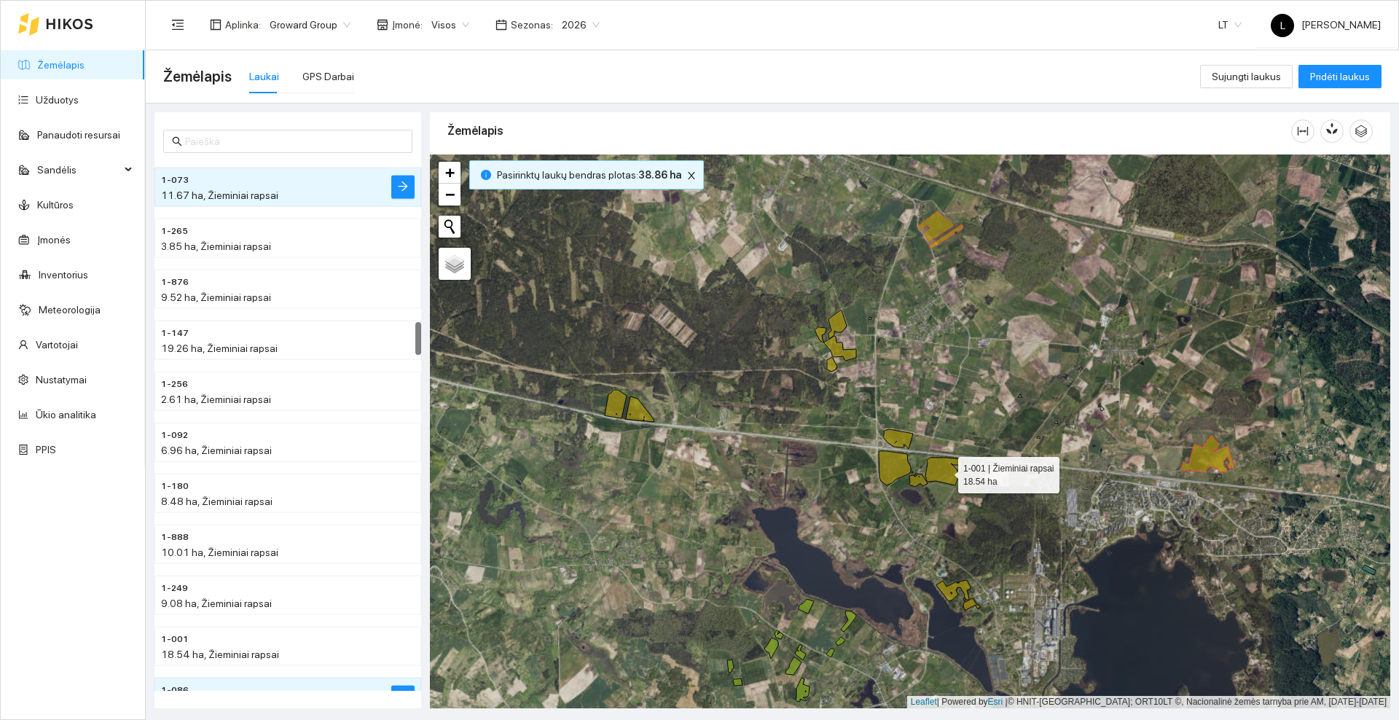
click at [945, 472] on icon at bounding box center [944, 472] width 37 height 28
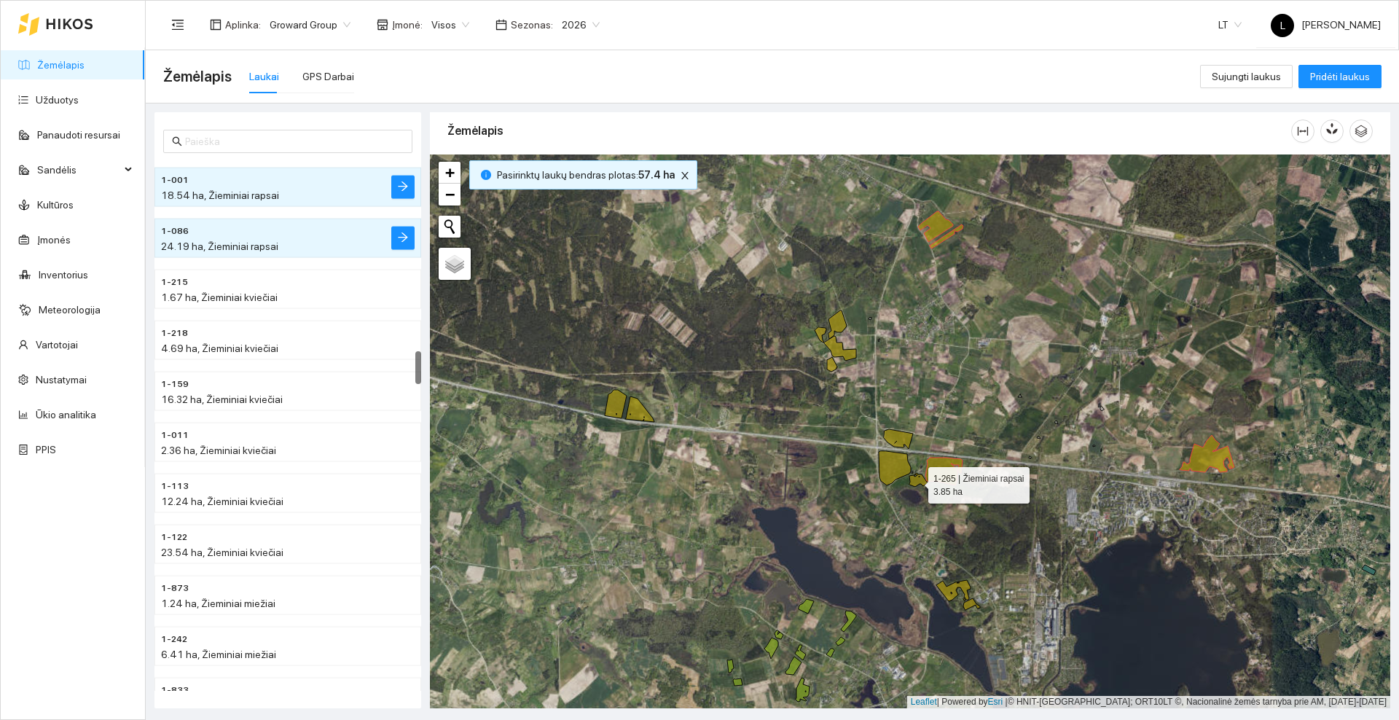
click at [915, 482] on icon at bounding box center [919, 480] width 18 height 14
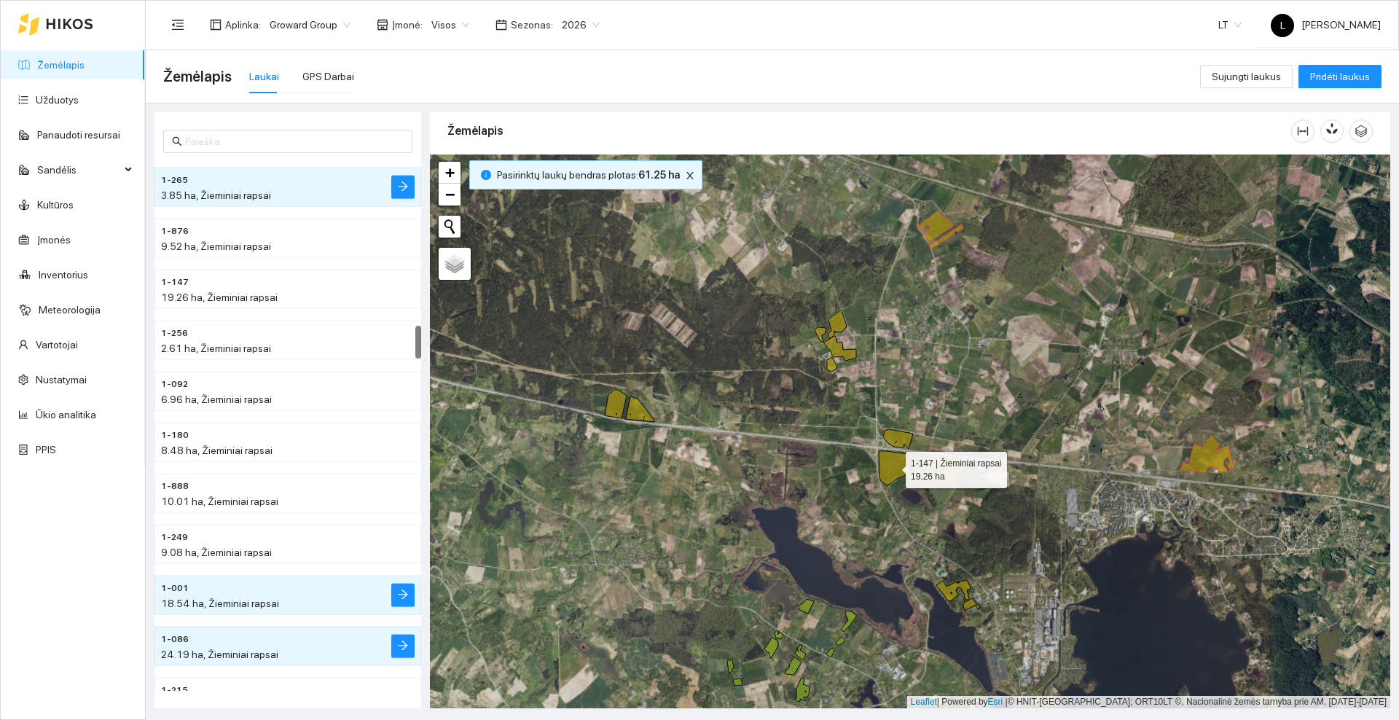
click at [899, 466] on icon at bounding box center [895, 468] width 32 height 34
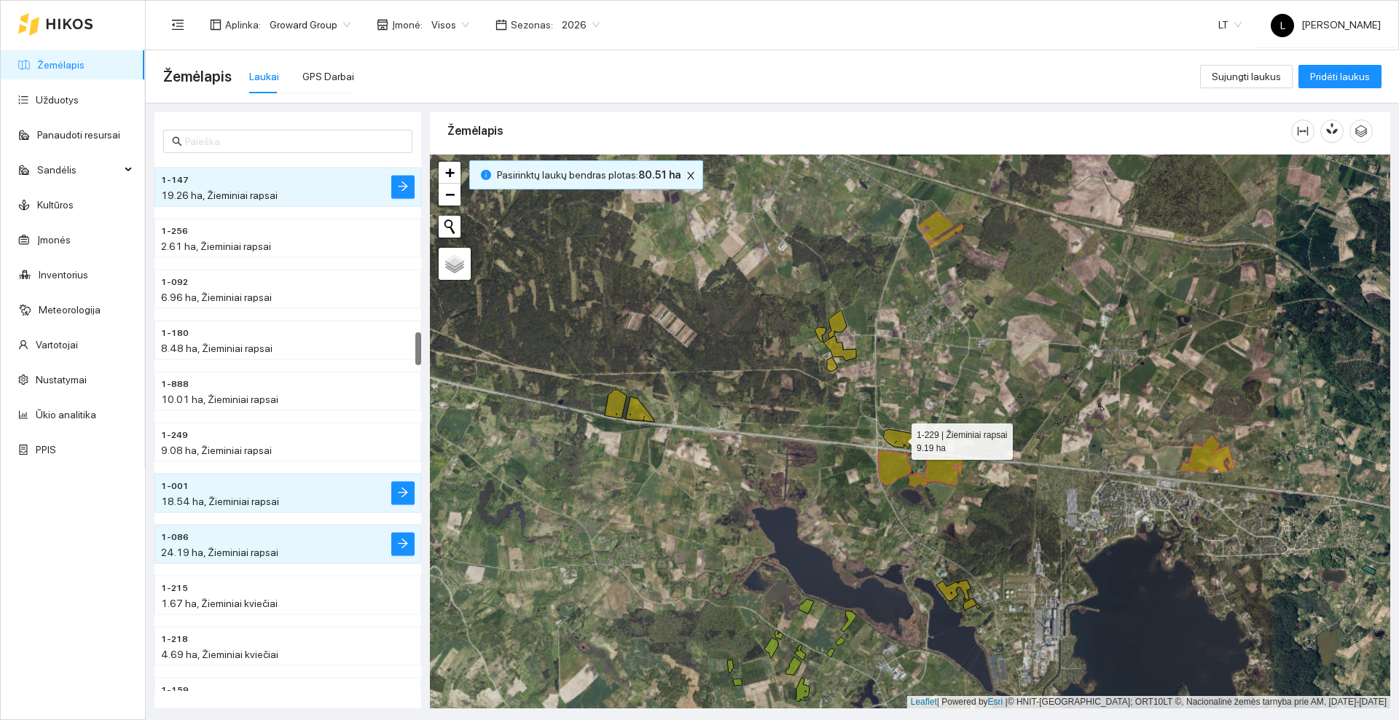
click at [899, 435] on icon at bounding box center [898, 439] width 29 height 20
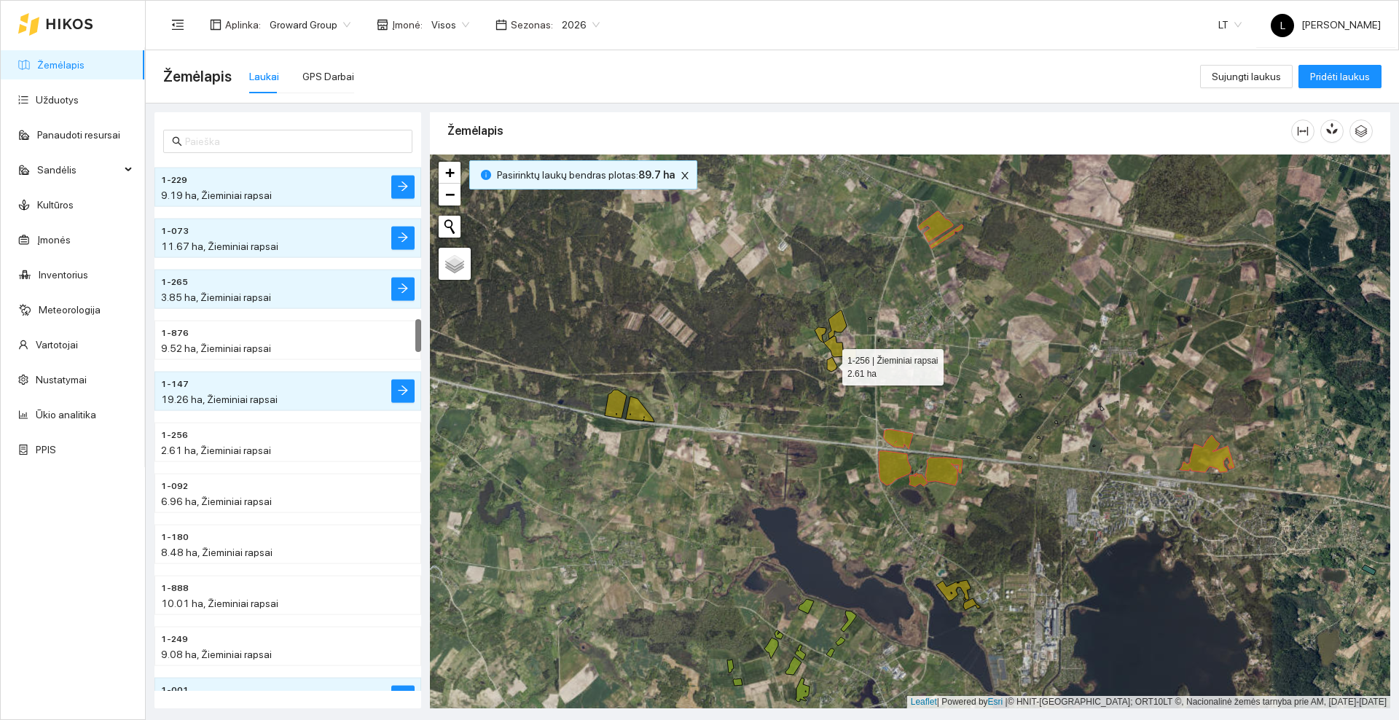
click at [829, 364] on icon at bounding box center [832, 364] width 10 height 15
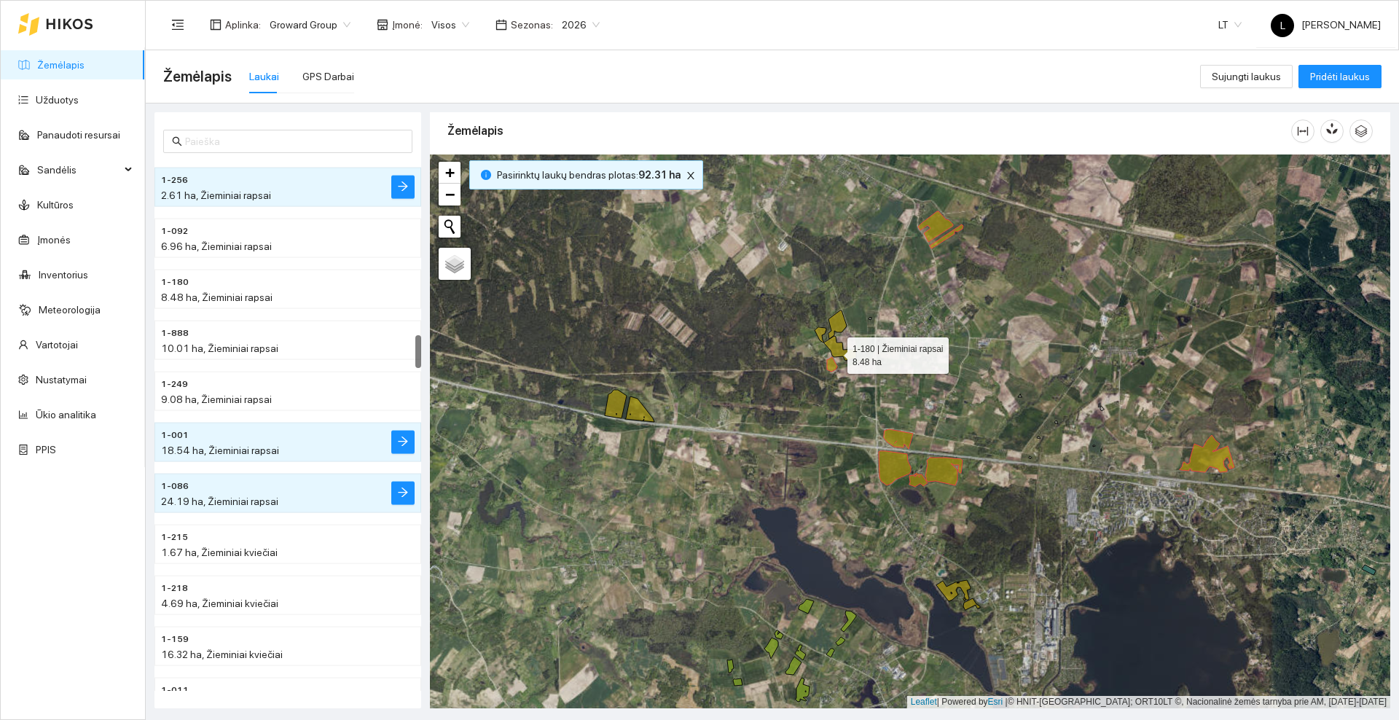
click at [835, 346] on icon at bounding box center [840, 348] width 32 height 25
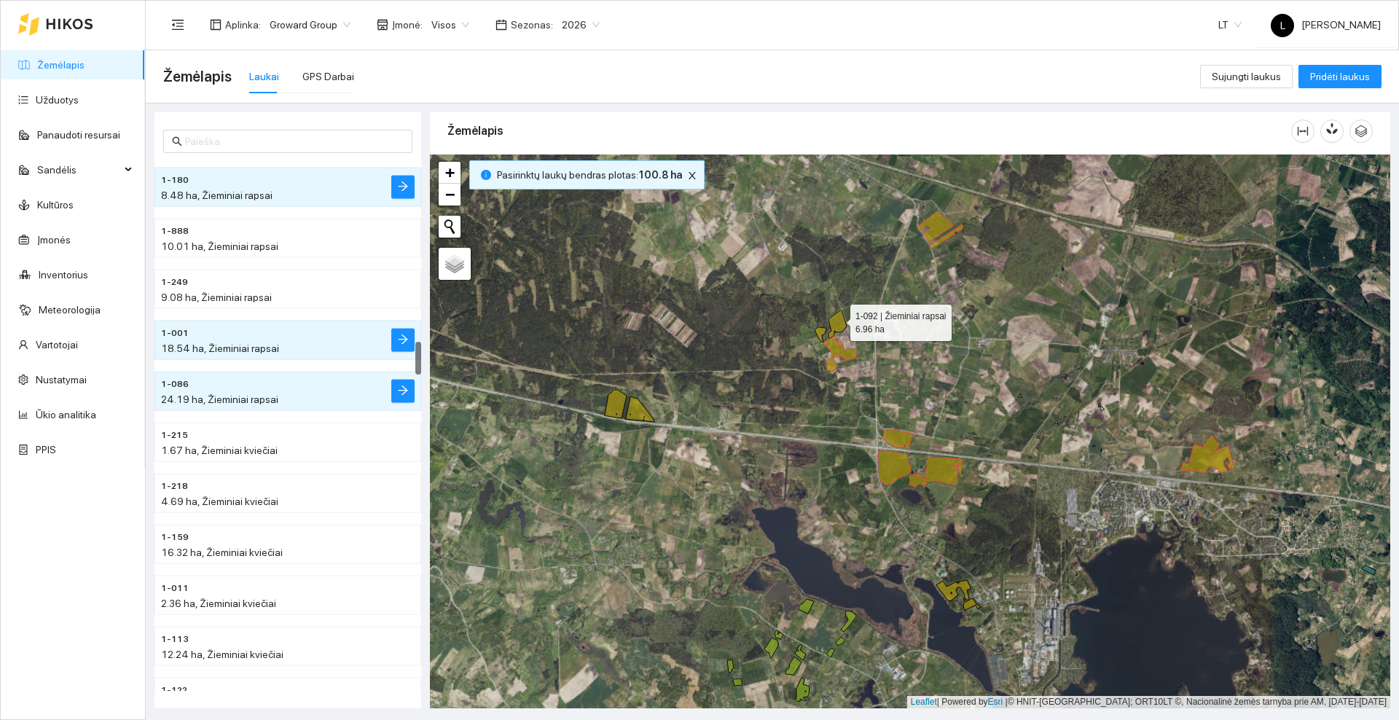
click at [840, 317] on icon at bounding box center [838, 325] width 18 height 28
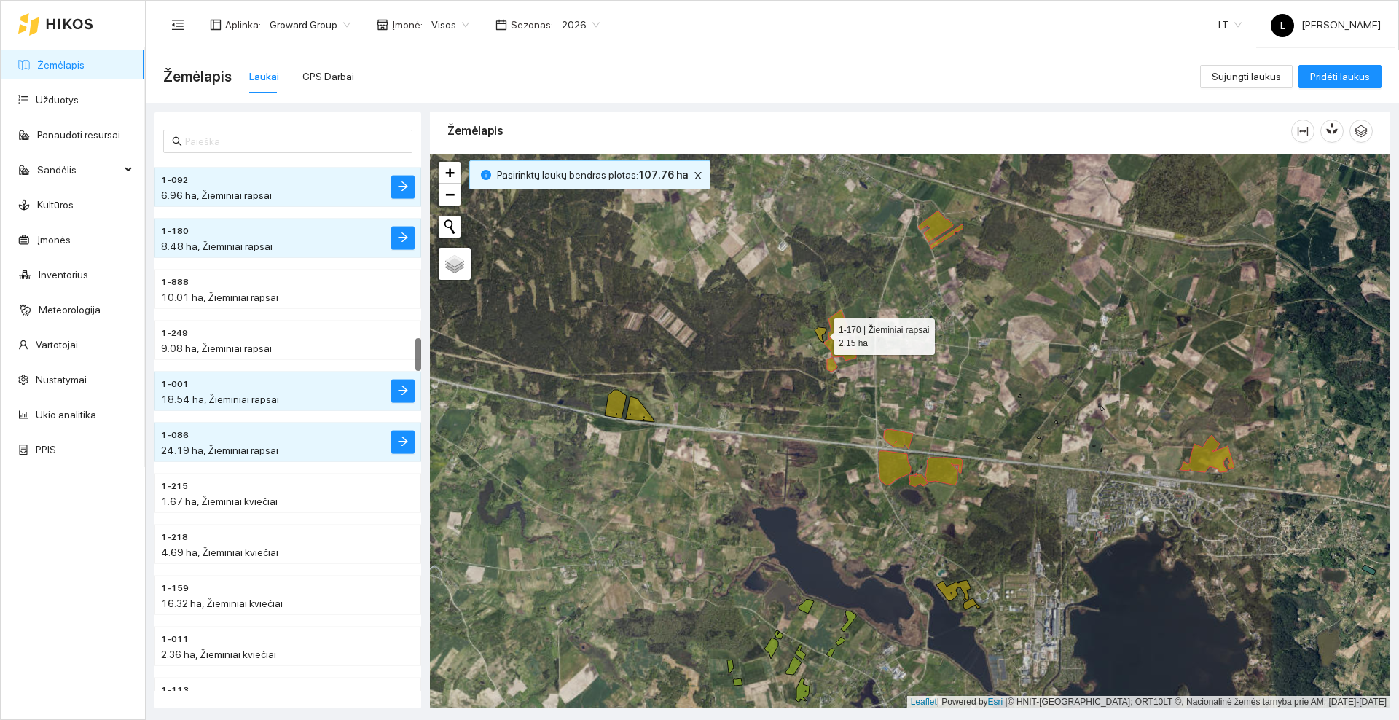
click at [823, 332] on icon at bounding box center [821, 334] width 12 height 15
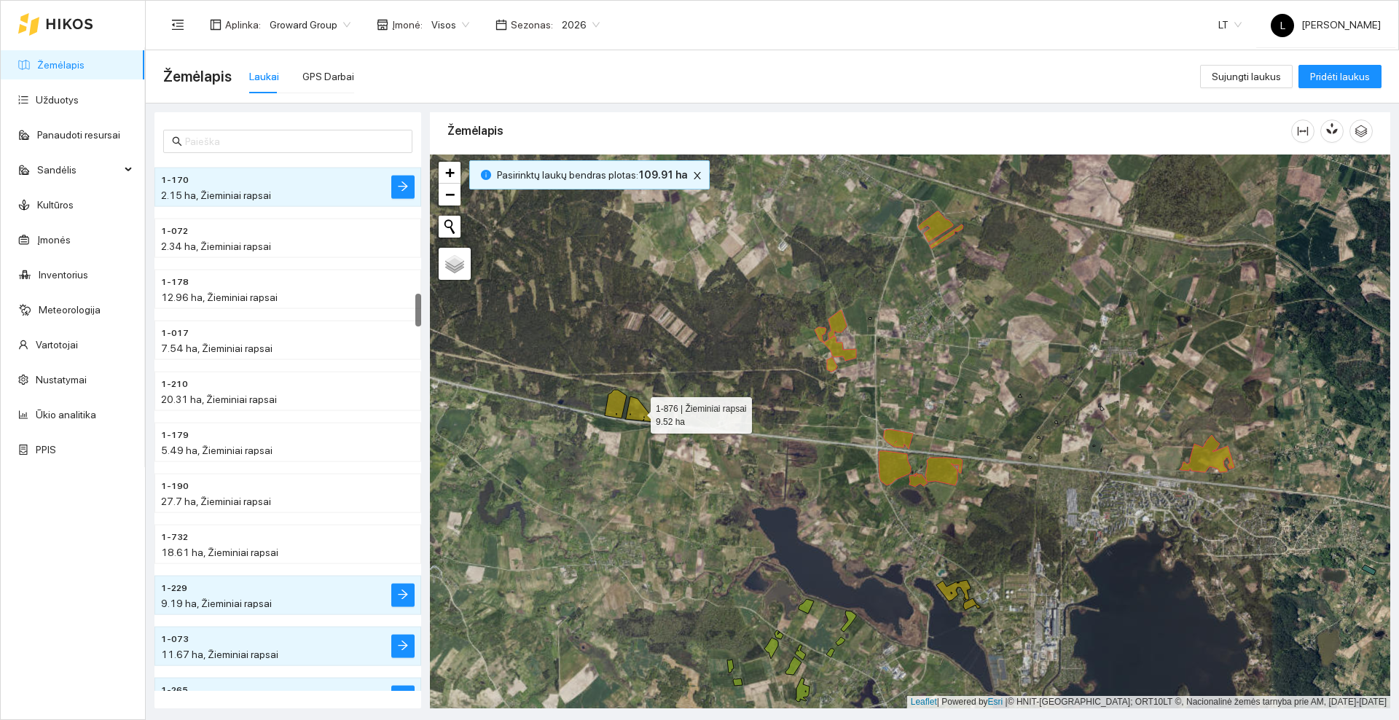
click at [640, 418] on icon at bounding box center [639, 410] width 29 height 26
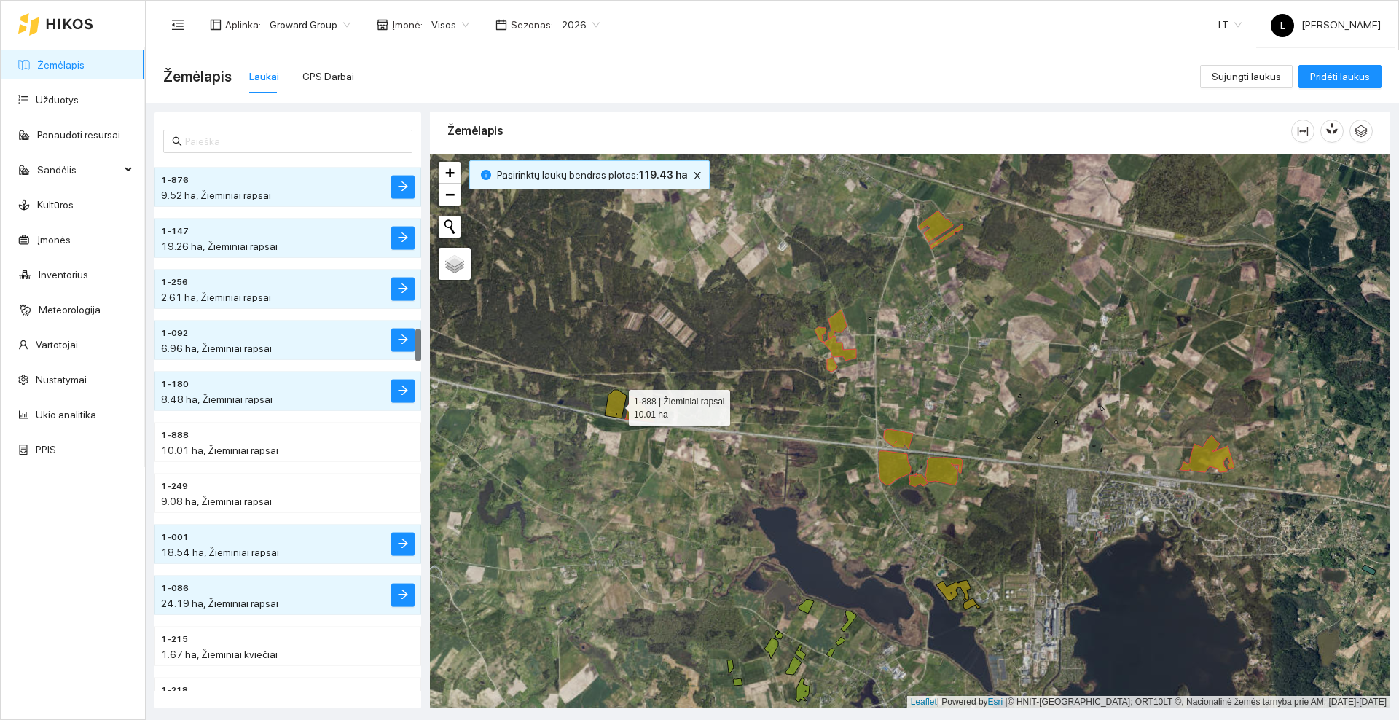
click at [613, 405] on icon at bounding box center [616, 404] width 22 height 28
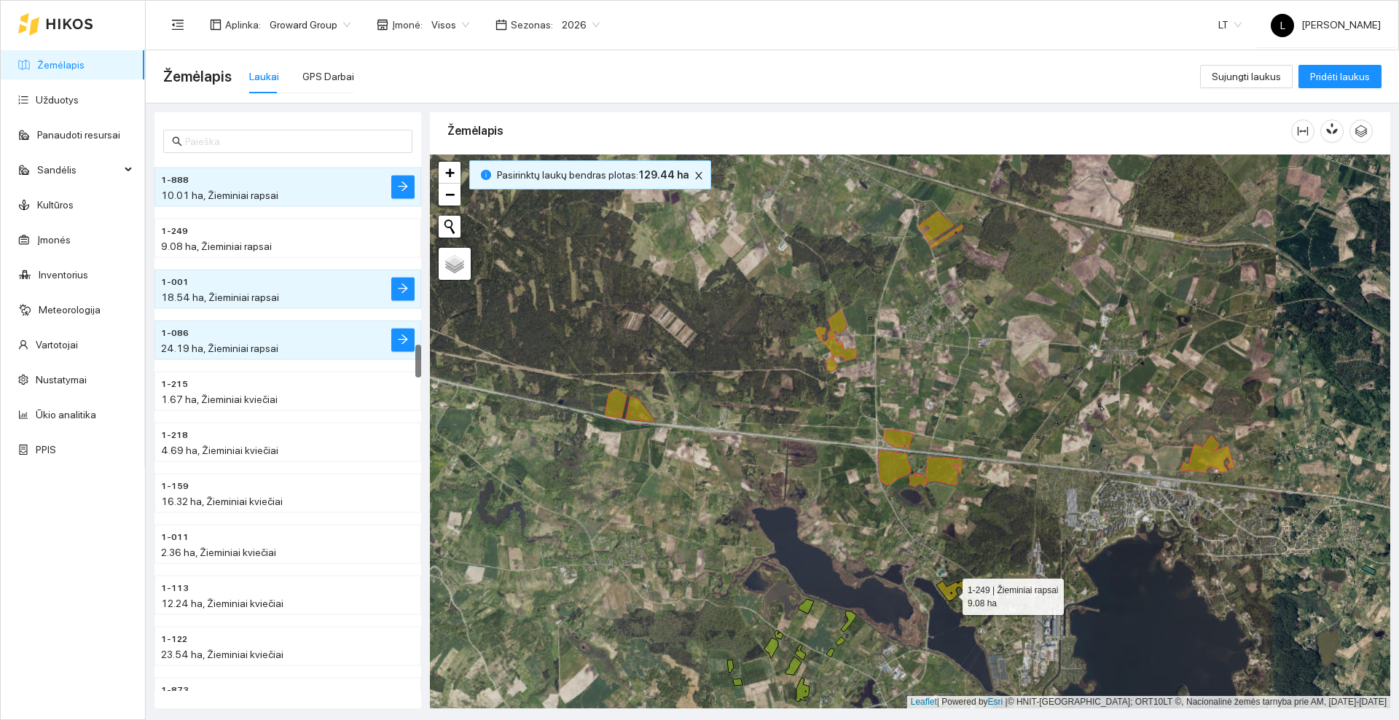
click at [950, 593] on icon at bounding box center [954, 590] width 34 height 21
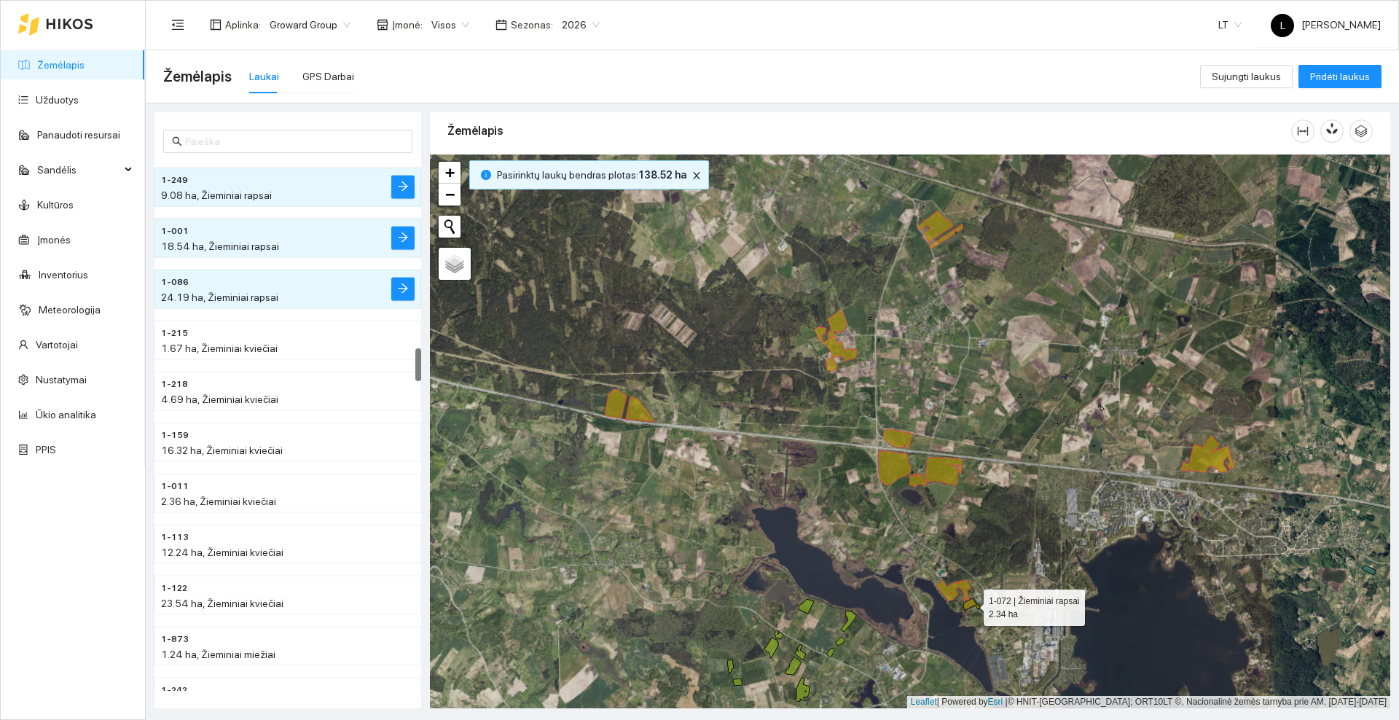
click at [969, 603] on icon at bounding box center [972, 604] width 17 height 12
